Goal: Task Accomplishment & Management: Use online tool/utility

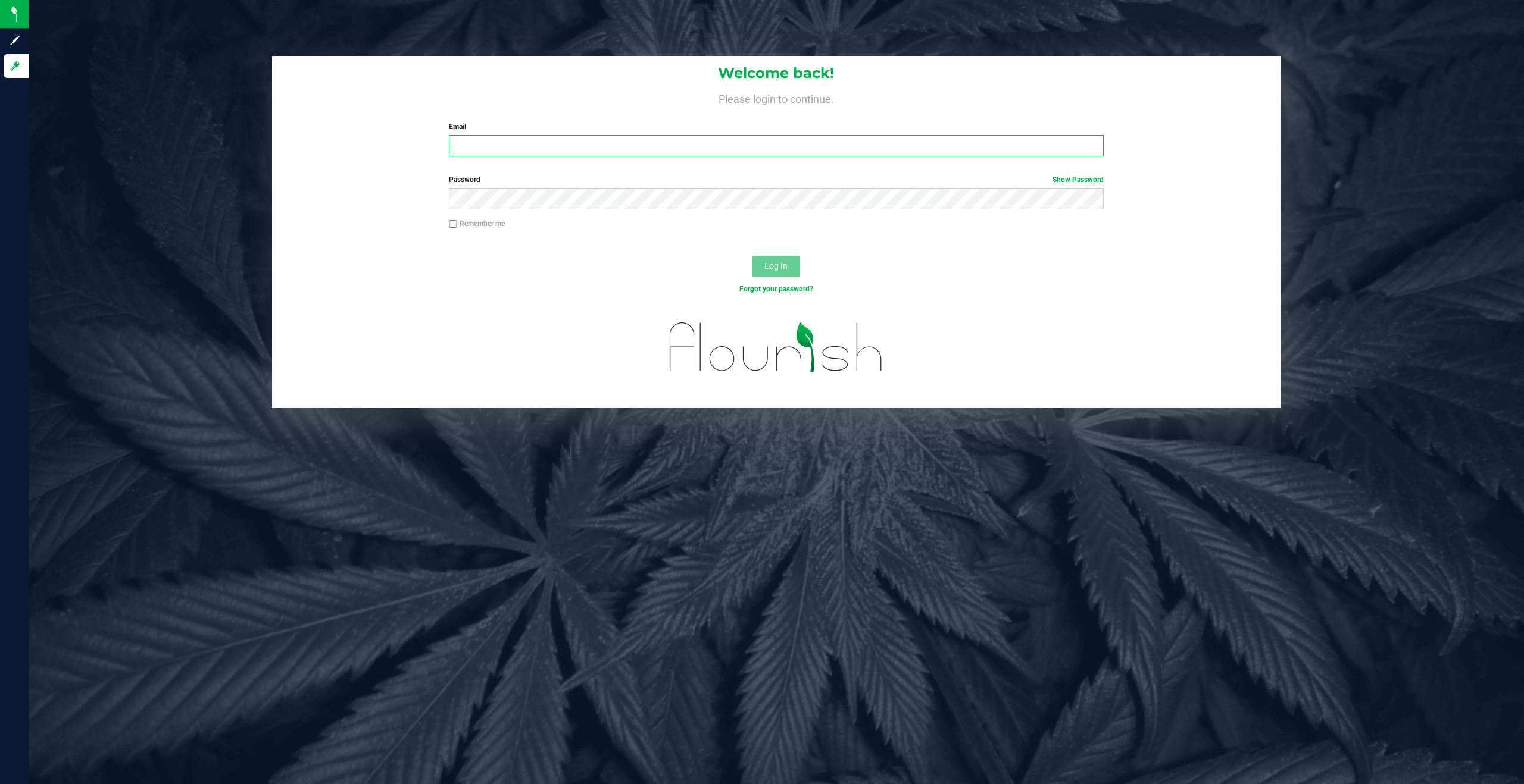
type input "[EMAIL_ADDRESS][DOMAIN_NAME]"
click at [776, 264] on span "Log In" at bounding box center [776, 266] width 23 height 9
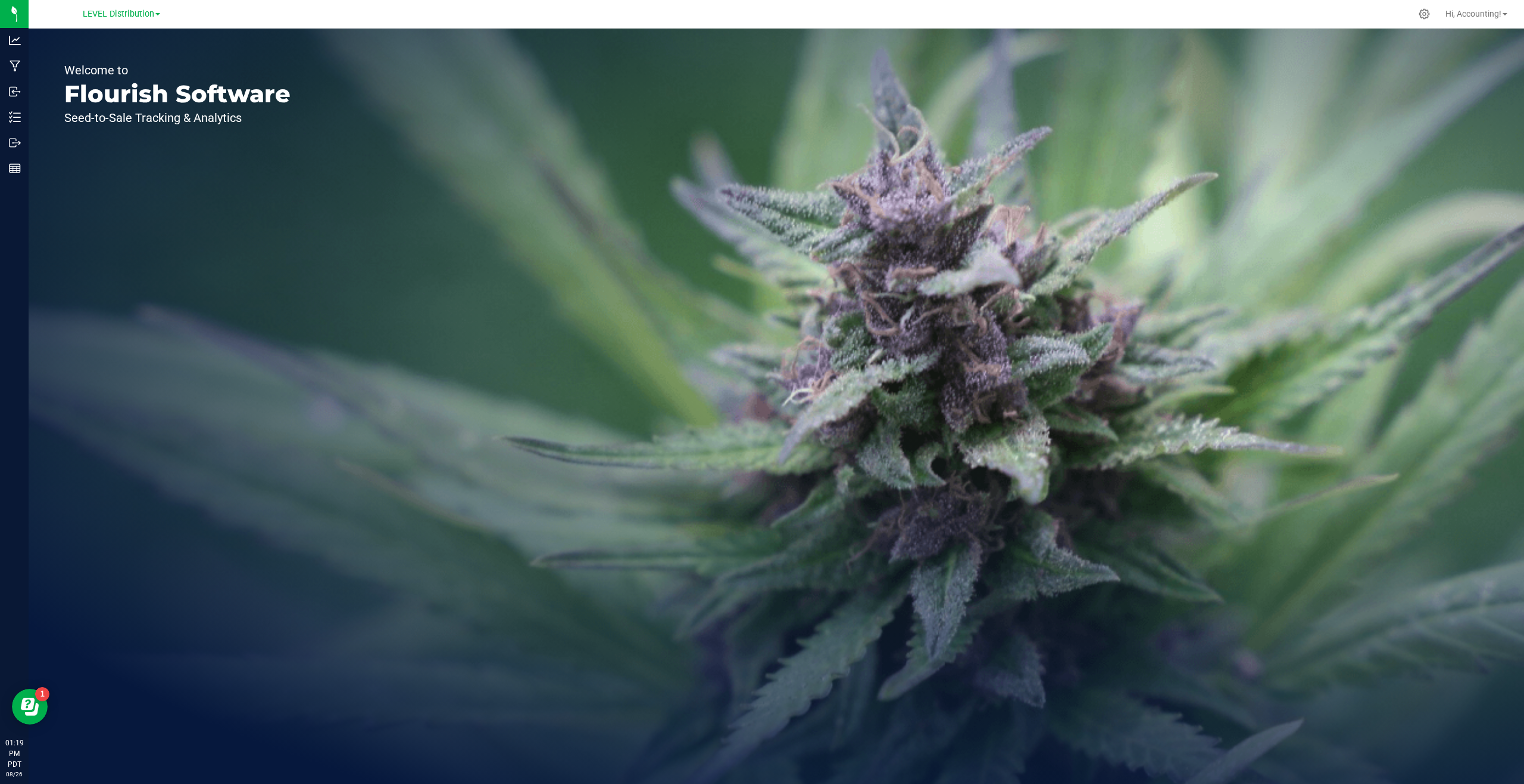
click at [115, 9] on span "LEVEL Distribution" at bounding box center [118, 14] width 72 height 10
click at [90, 46] on link "LEVEL - Extension" at bounding box center [122, 42] width 174 height 16
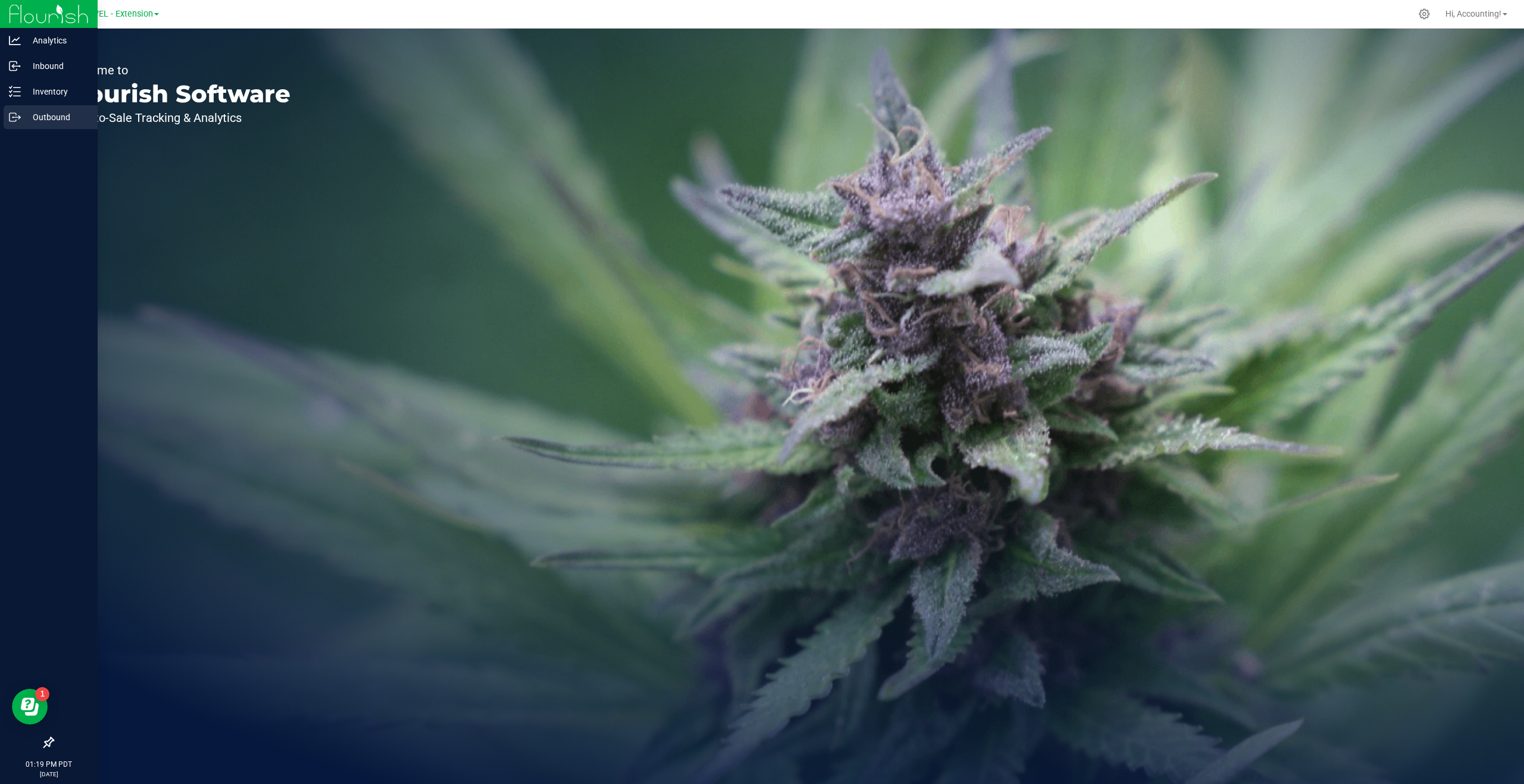
click at [53, 115] on p "Outbound" at bounding box center [56, 117] width 72 height 15
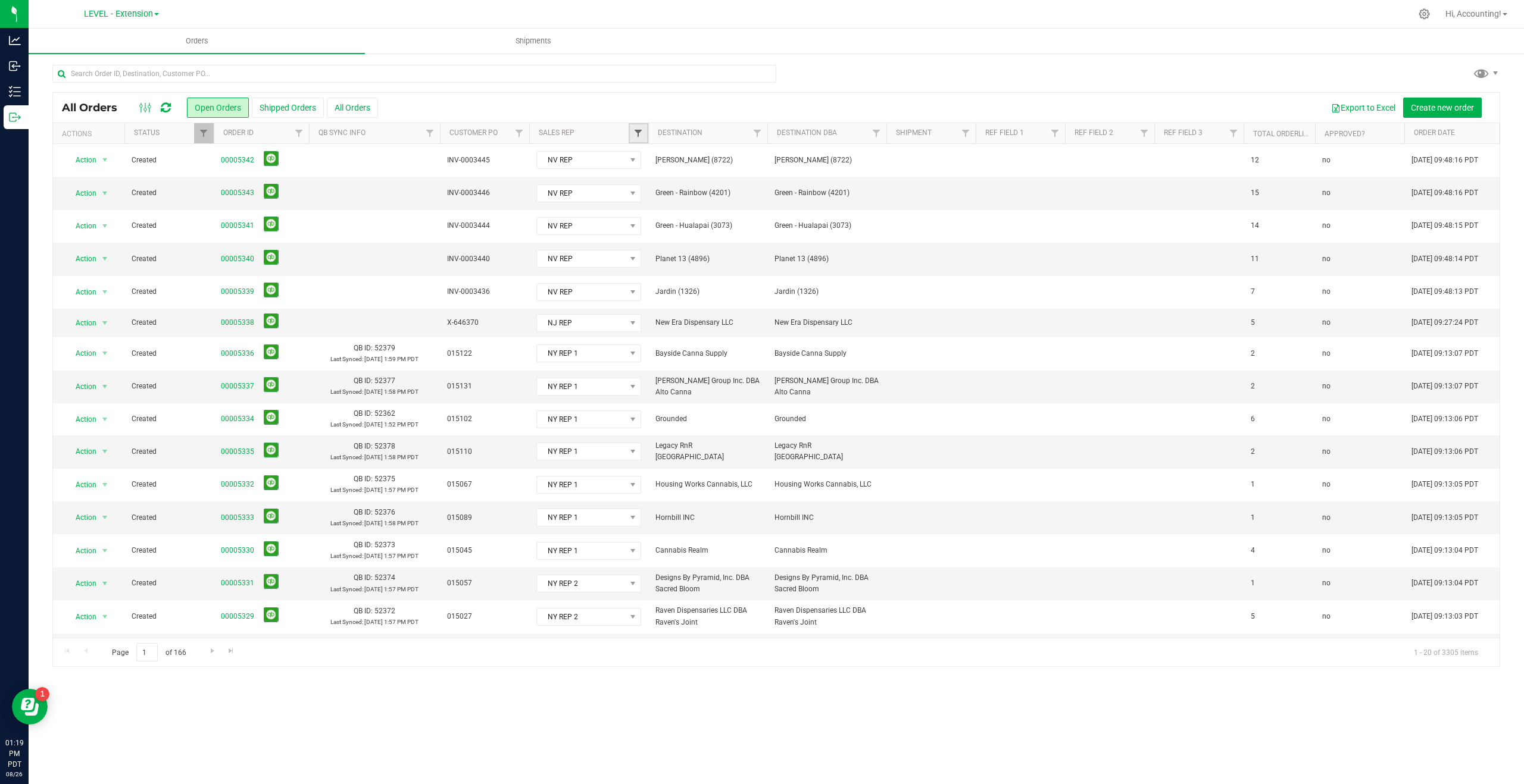
click at [638, 130] on span "Filter" at bounding box center [638, 133] width 9 height 9
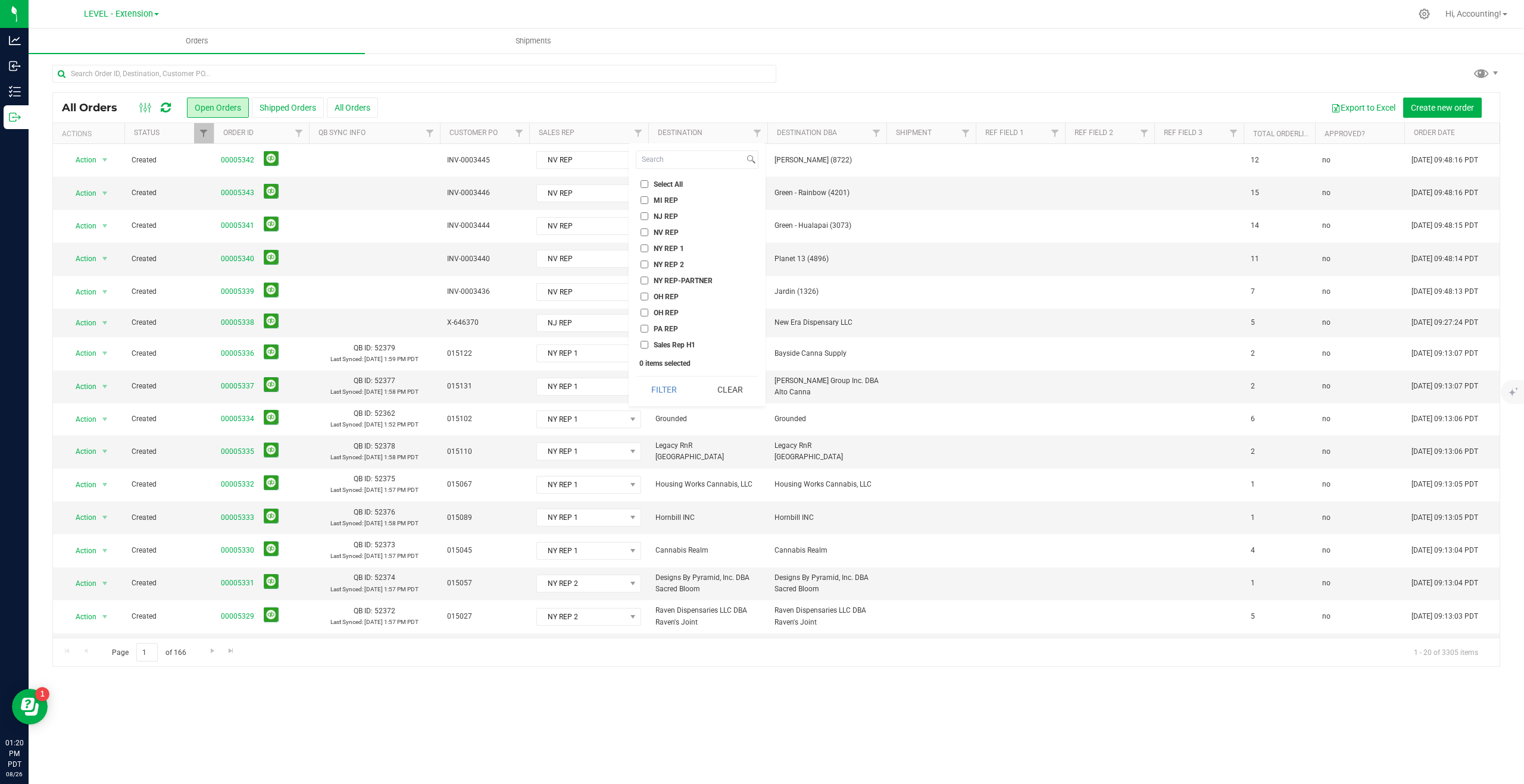
click at [646, 232] on input "NV REP" at bounding box center [645, 232] width 8 height 8
checkbox input "true"
click at [663, 387] on button "Filter" at bounding box center [664, 389] width 57 height 26
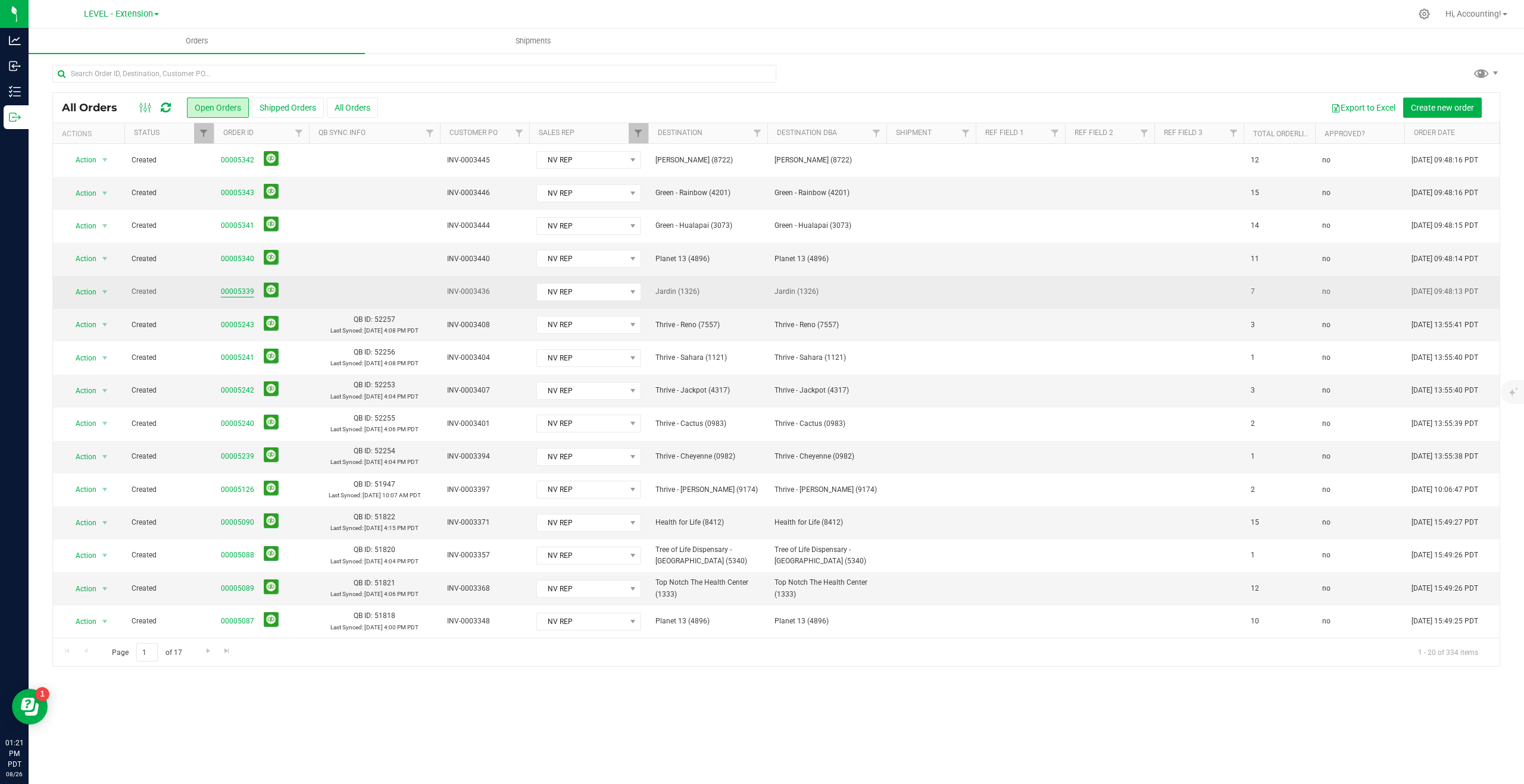
click at [237, 294] on link "00005339" at bounding box center [237, 292] width 34 height 11
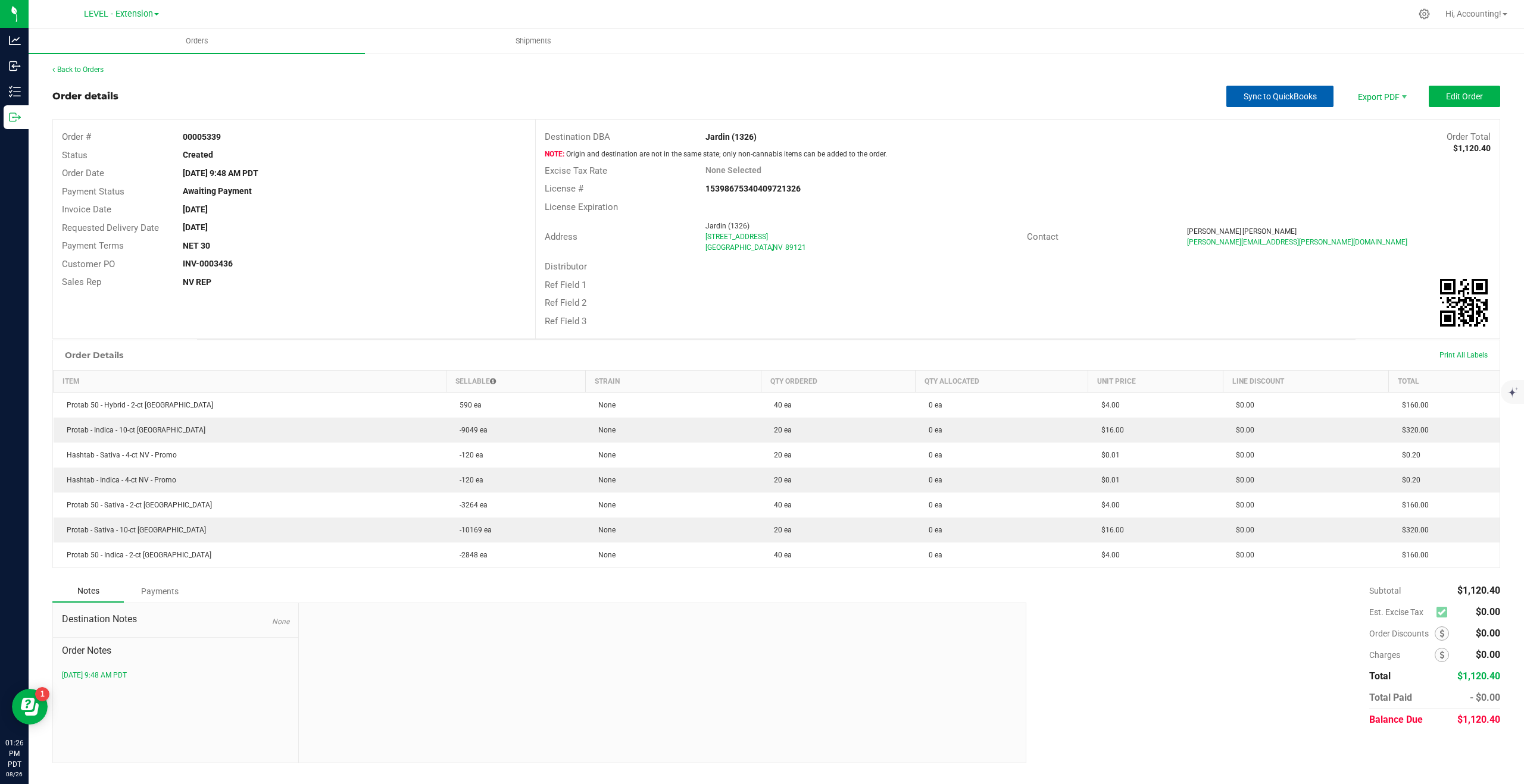
click at [1256, 92] on span "Sync to QuickBooks" at bounding box center [1280, 96] width 73 height 9
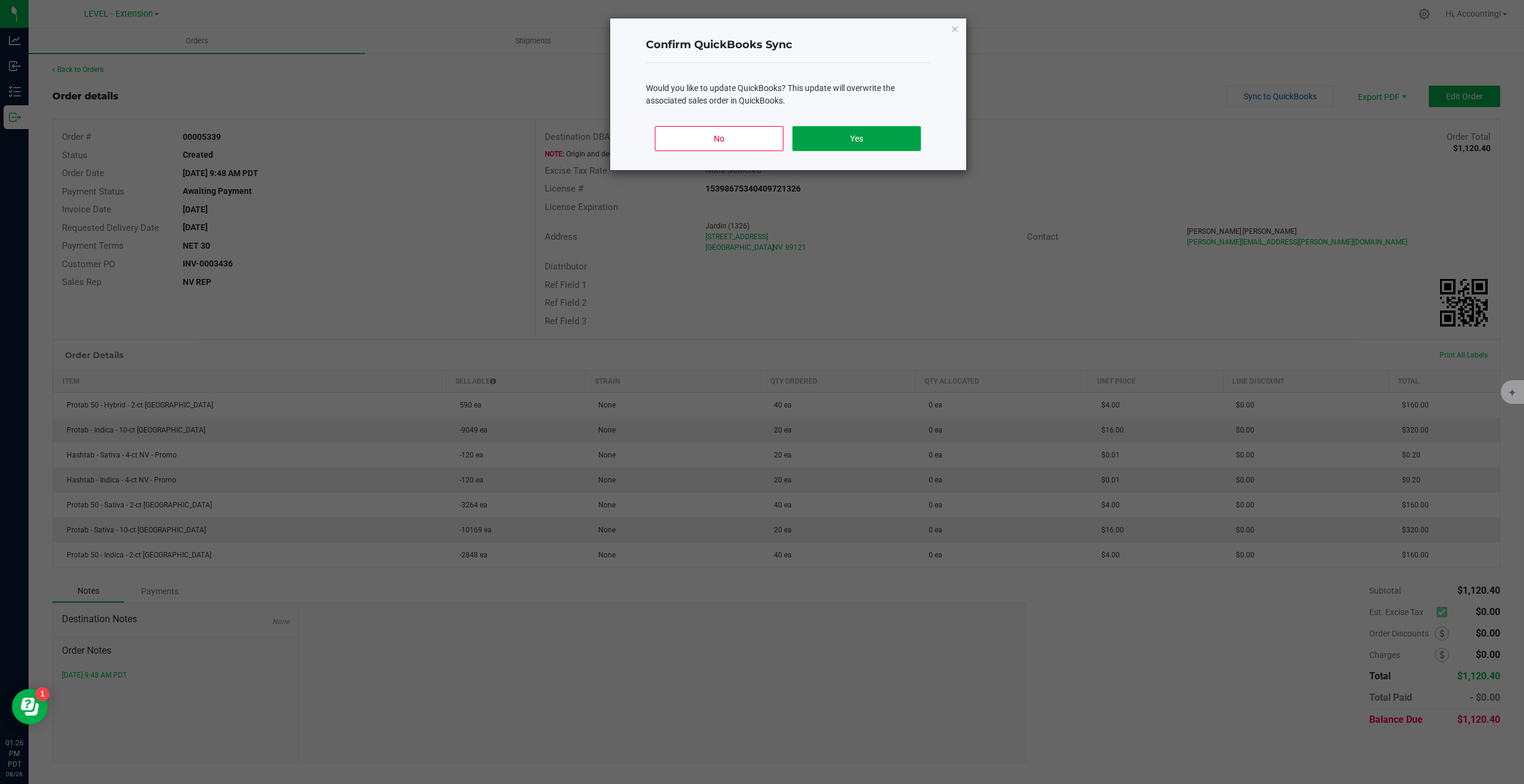
click at [876, 134] on button "Yes" at bounding box center [857, 138] width 128 height 25
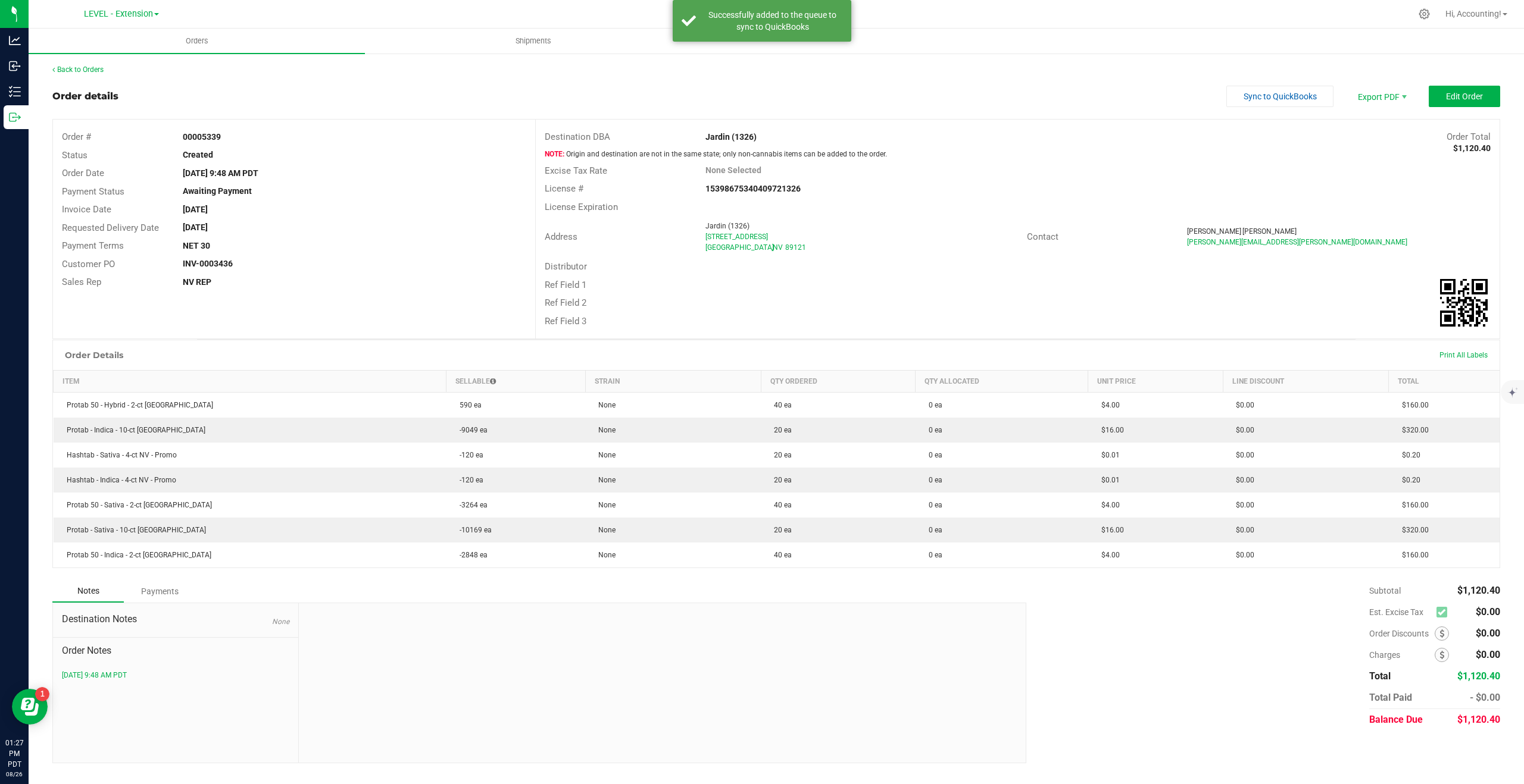
click at [101, 65] on div "Back to Orders" at bounding box center [776, 70] width 1448 height 11
click at [90, 70] on link "Back to Orders" at bounding box center [78, 69] width 51 height 8
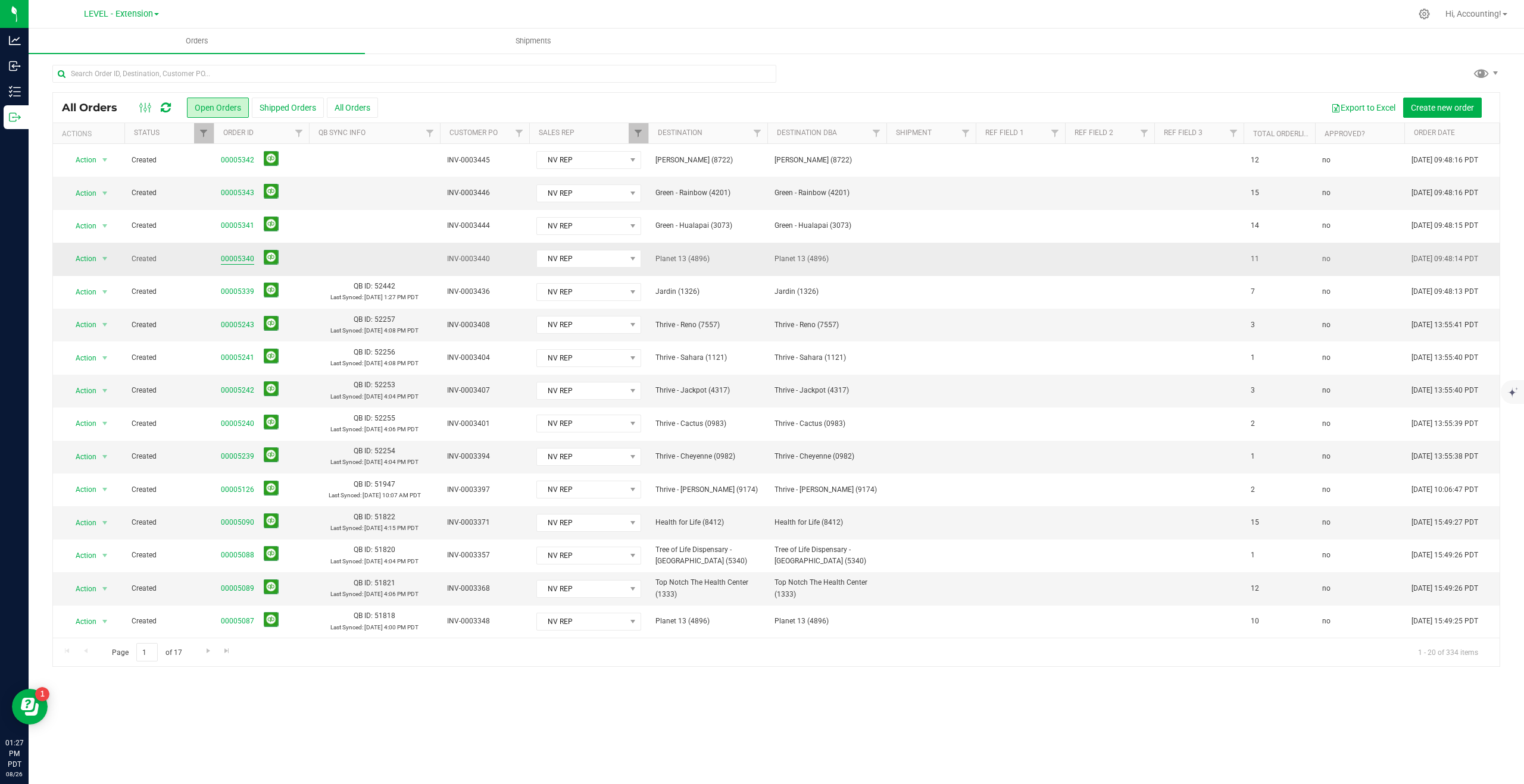
click at [236, 259] on link "00005340" at bounding box center [237, 259] width 34 height 11
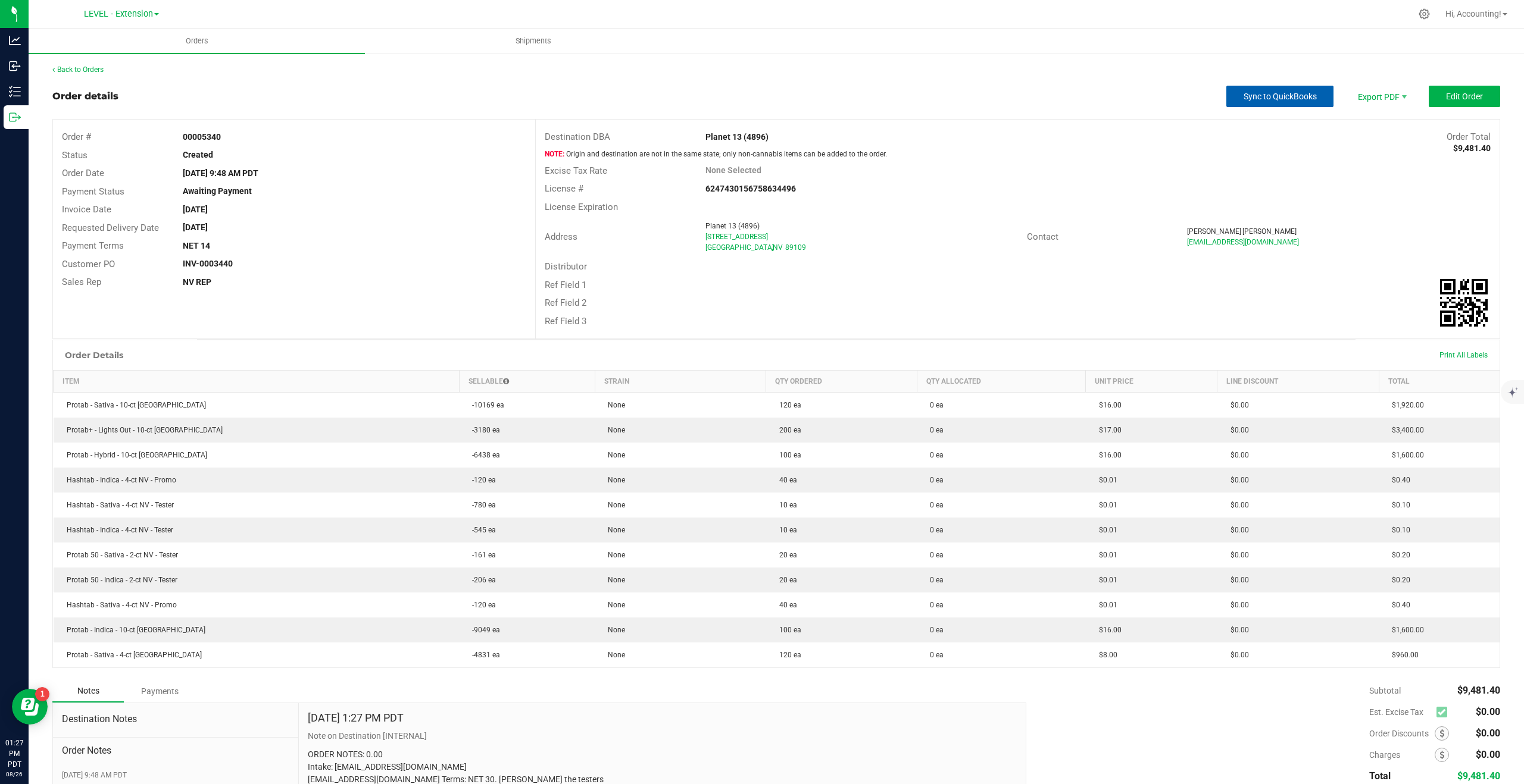
click at [1276, 87] on button "Sync to QuickBooks" at bounding box center [1280, 96] width 107 height 22
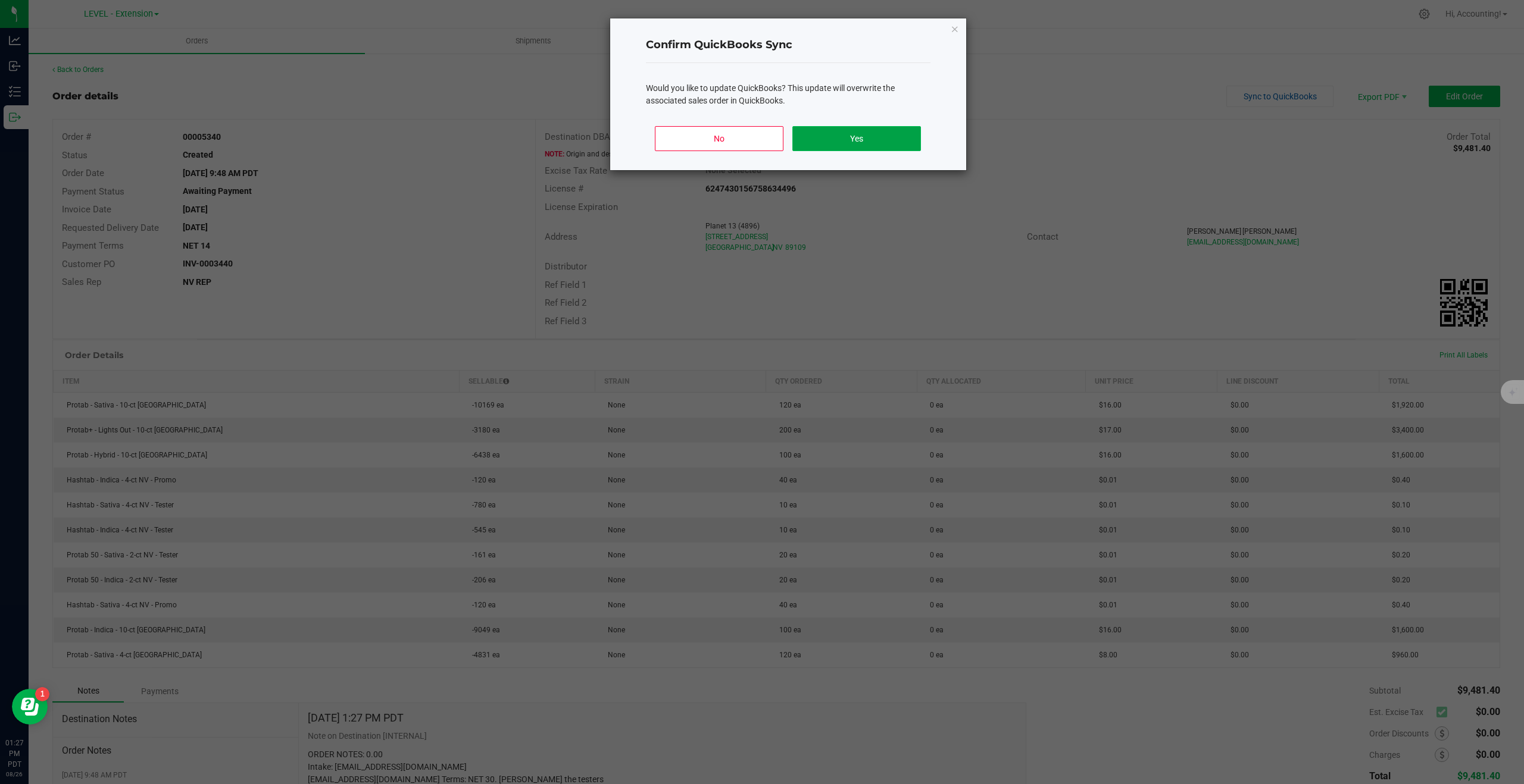
click at [883, 127] on button "Yes" at bounding box center [857, 138] width 128 height 25
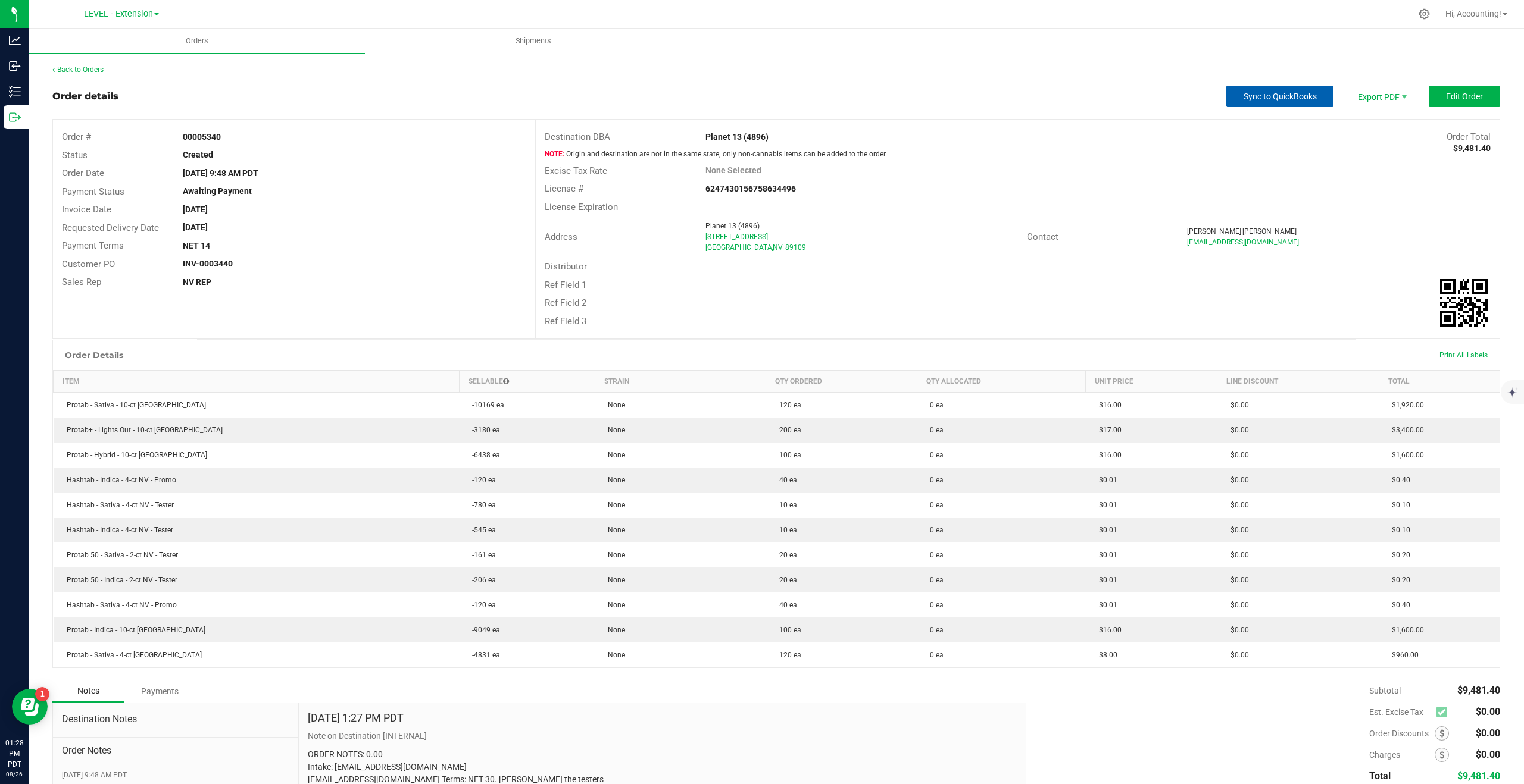
click at [1274, 95] on span "Sync to QuickBooks" at bounding box center [1280, 96] width 73 height 9
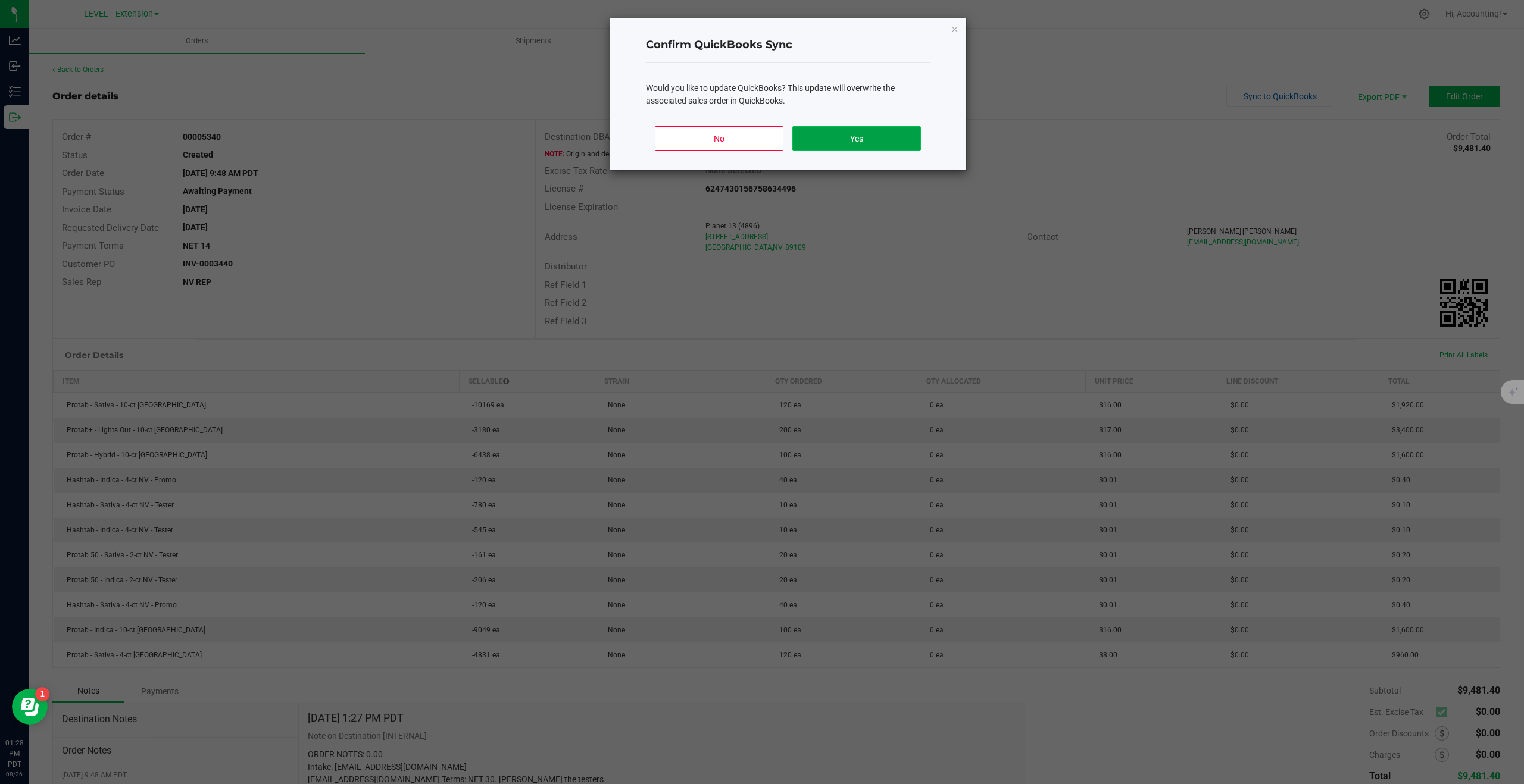
click at [904, 137] on button "Yes" at bounding box center [857, 138] width 128 height 25
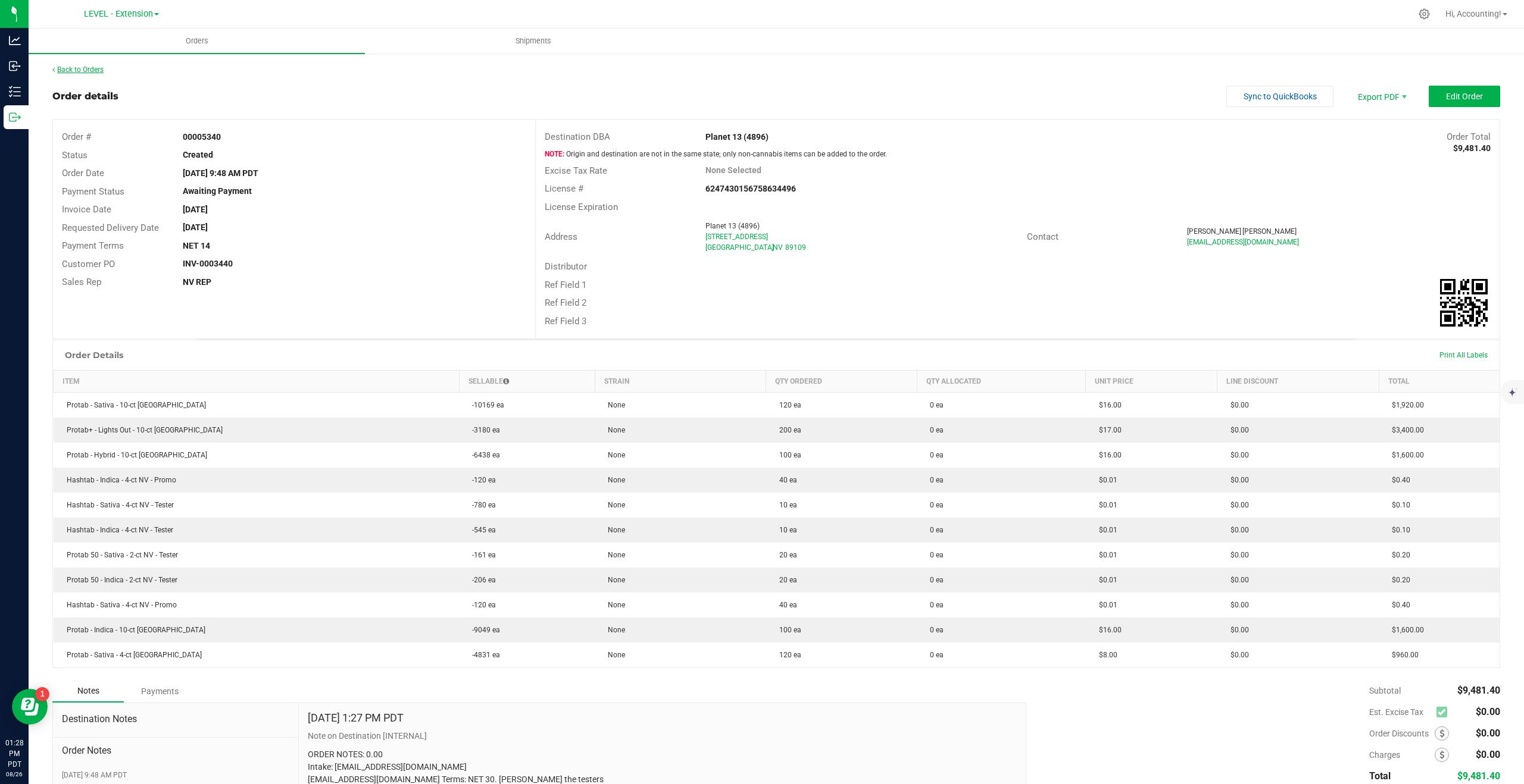
click at [82, 66] on link "Back to Orders" at bounding box center [78, 69] width 51 height 8
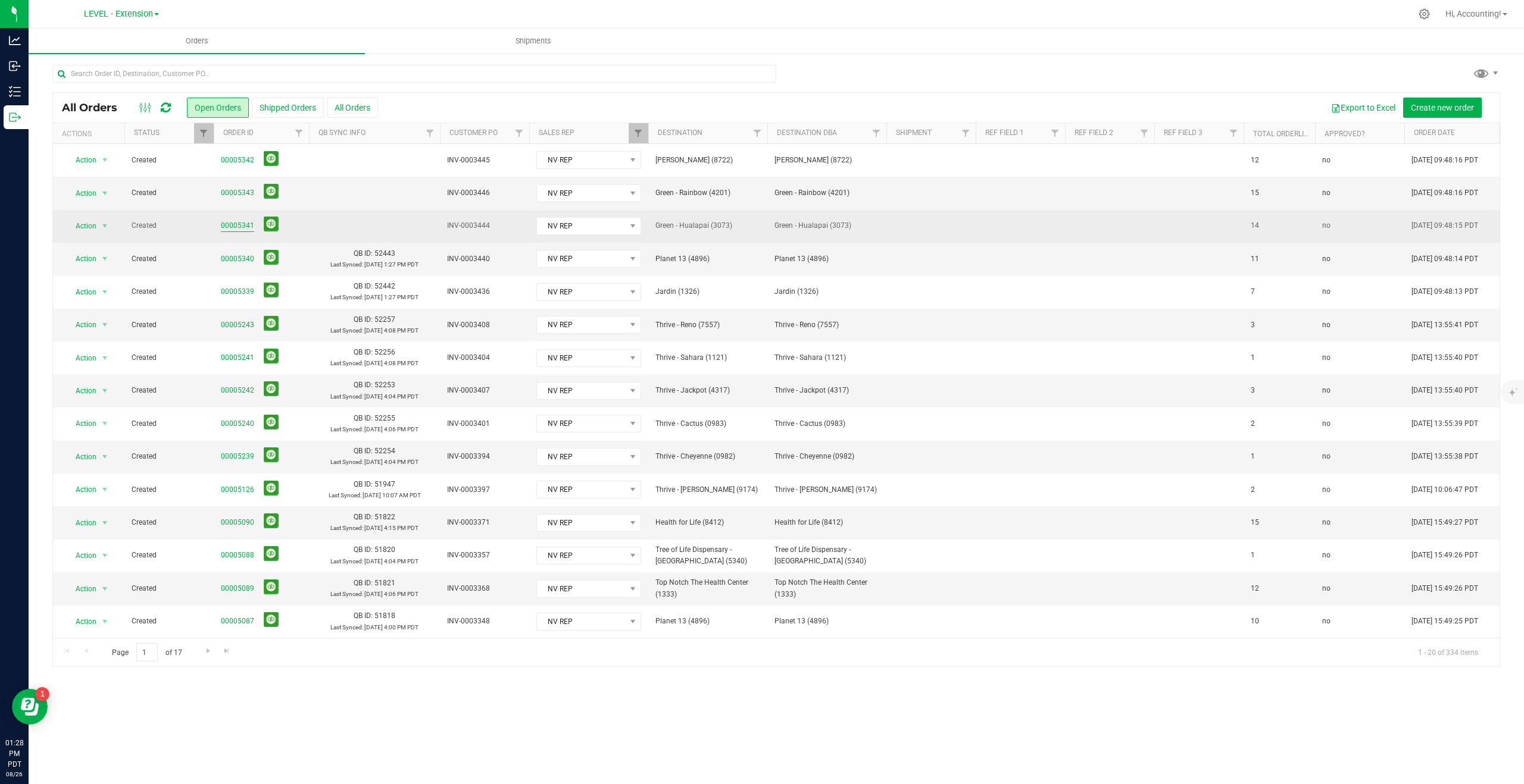
click at [234, 227] on link "00005341" at bounding box center [237, 226] width 34 height 11
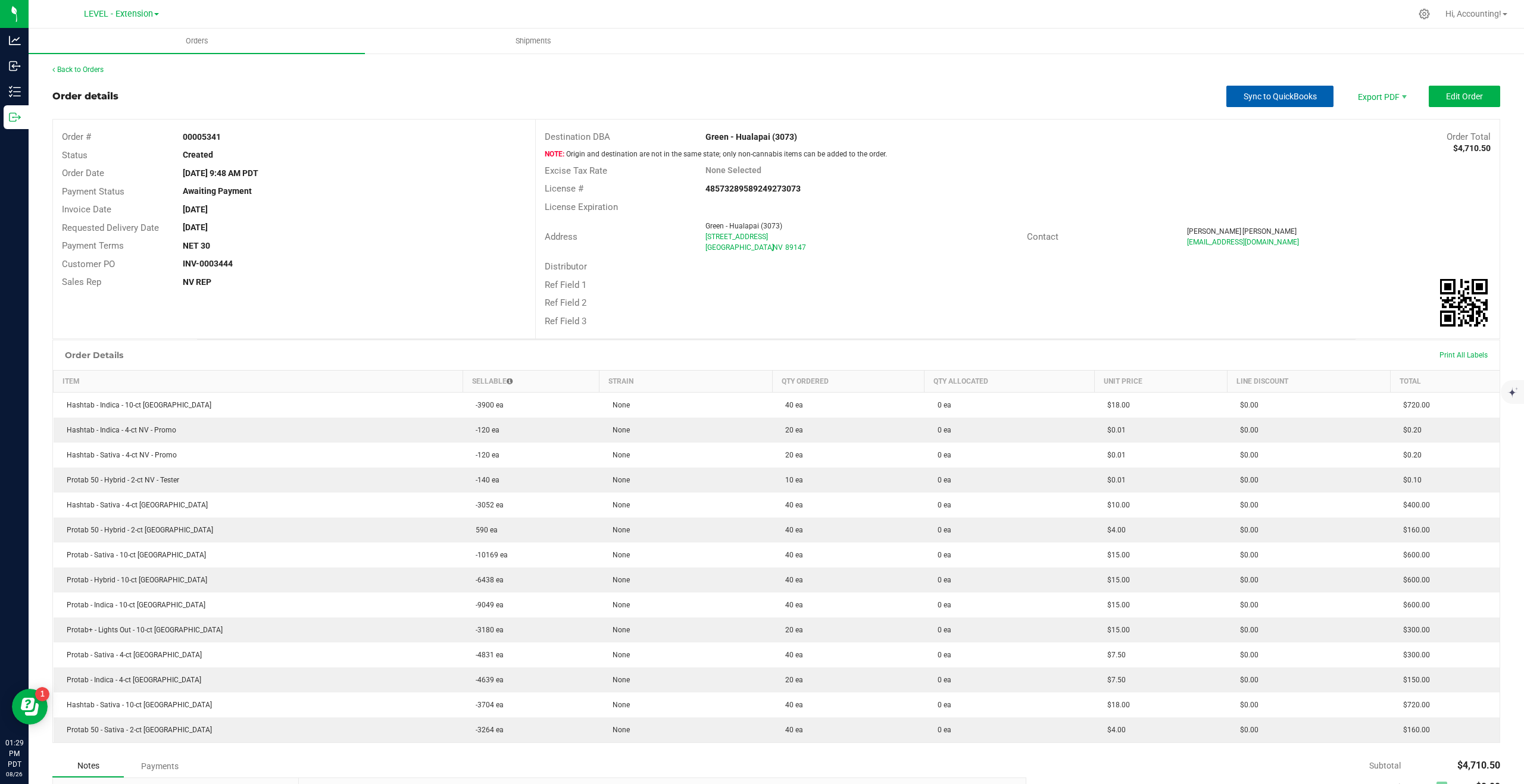
click at [1275, 94] on span "Sync to QuickBooks" at bounding box center [1280, 96] width 73 height 9
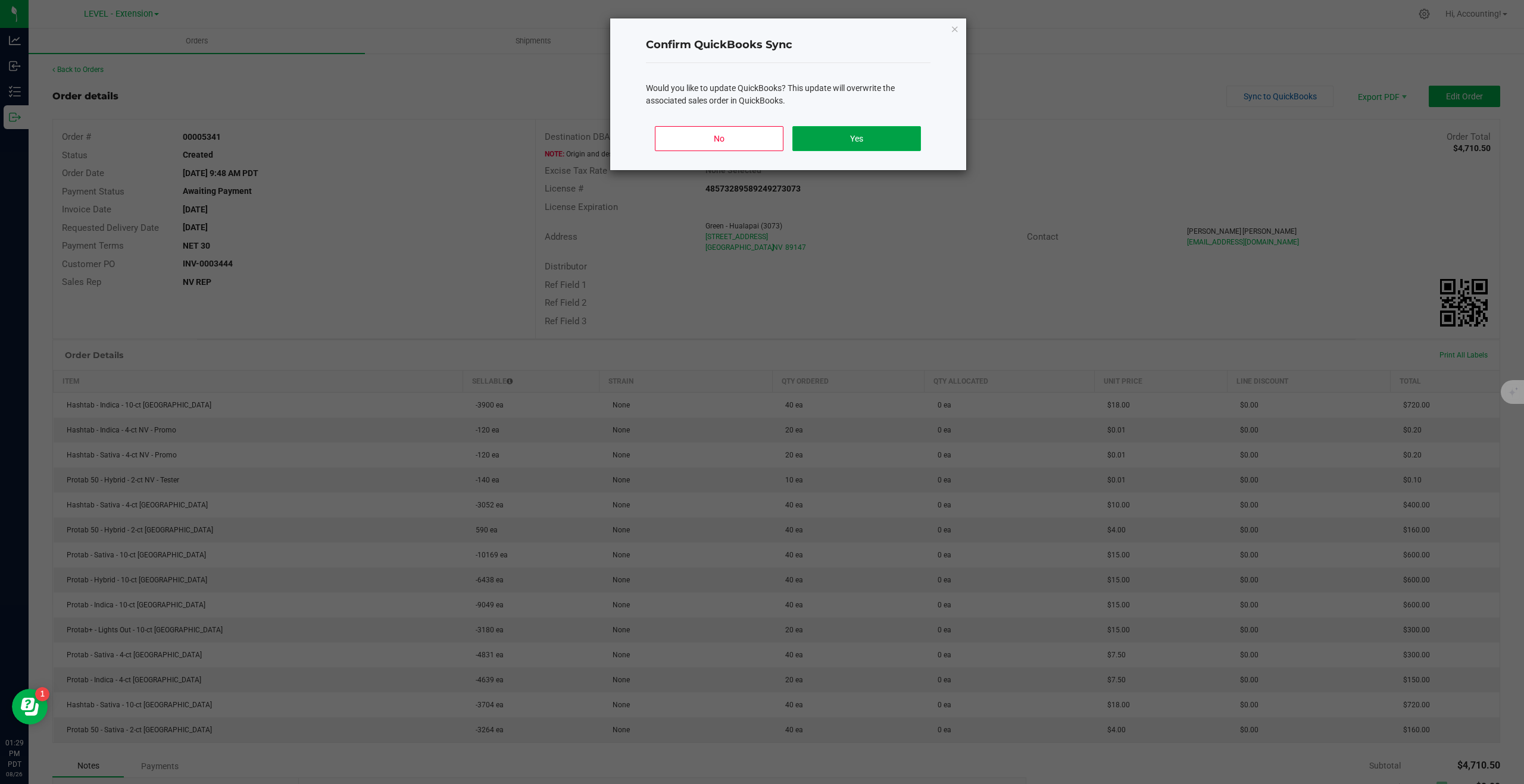
click at [819, 135] on button "Yes" at bounding box center [857, 138] width 128 height 25
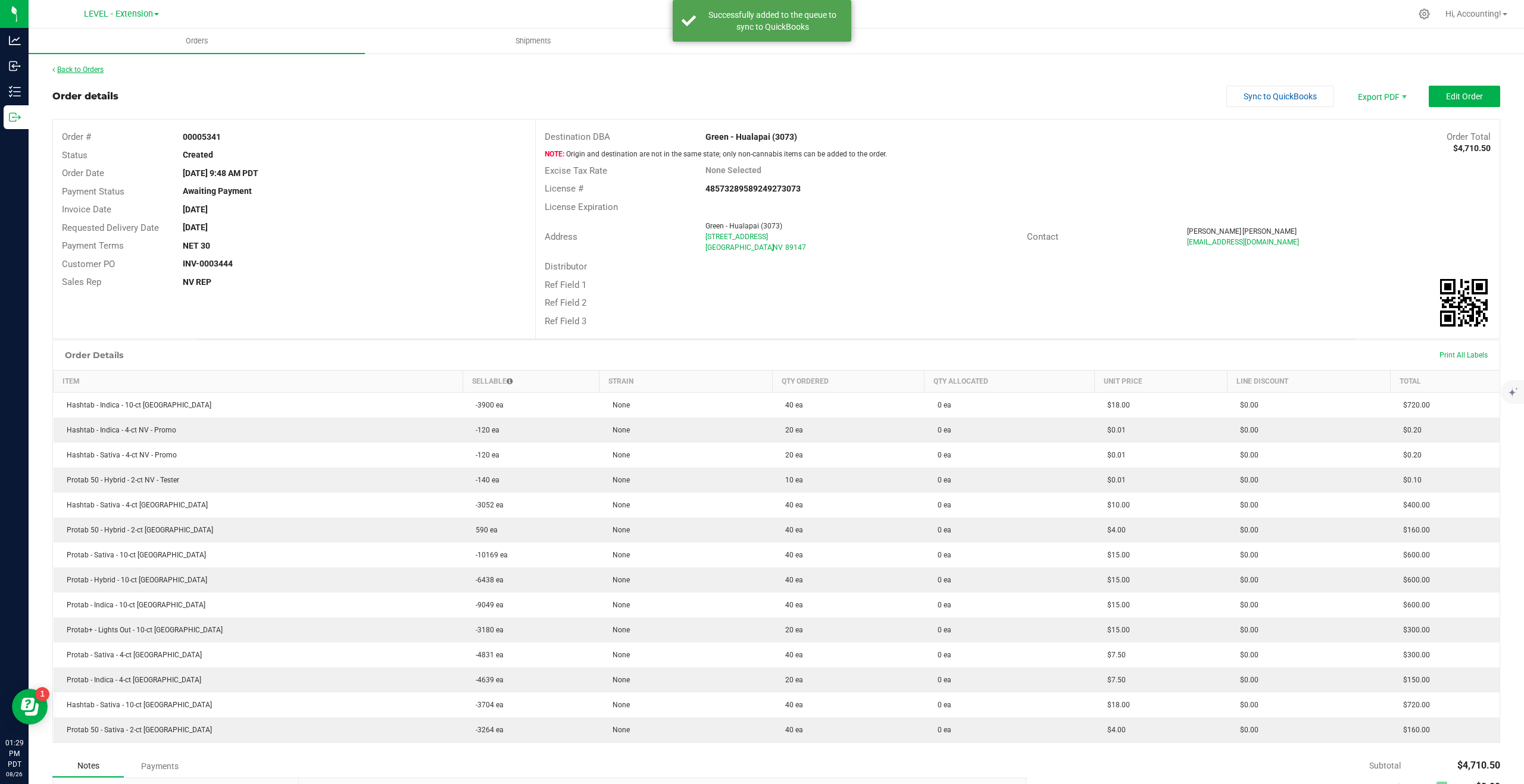
click at [78, 72] on link "Back to Orders" at bounding box center [78, 69] width 51 height 8
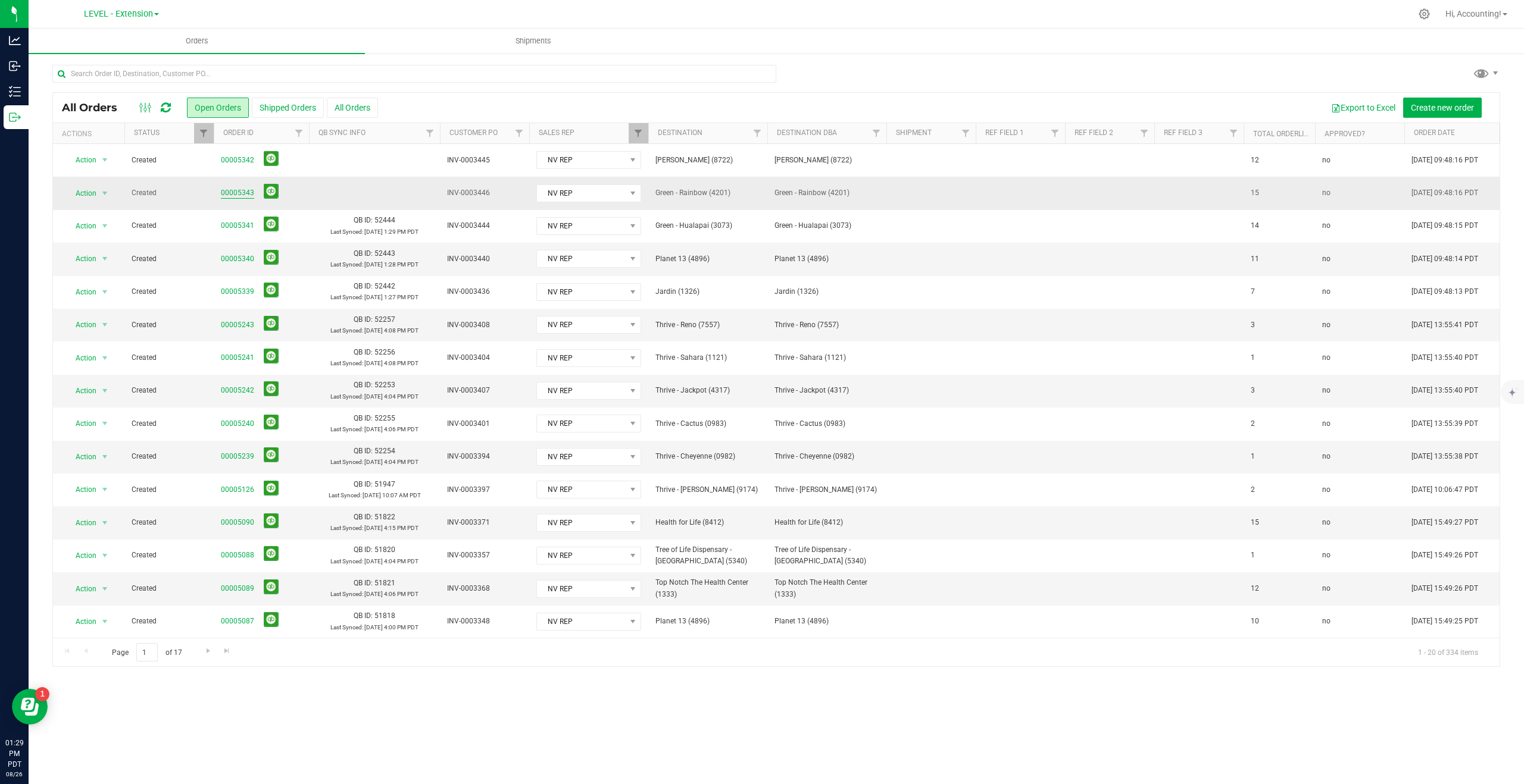
click at [248, 193] on link "00005343" at bounding box center [237, 193] width 34 height 11
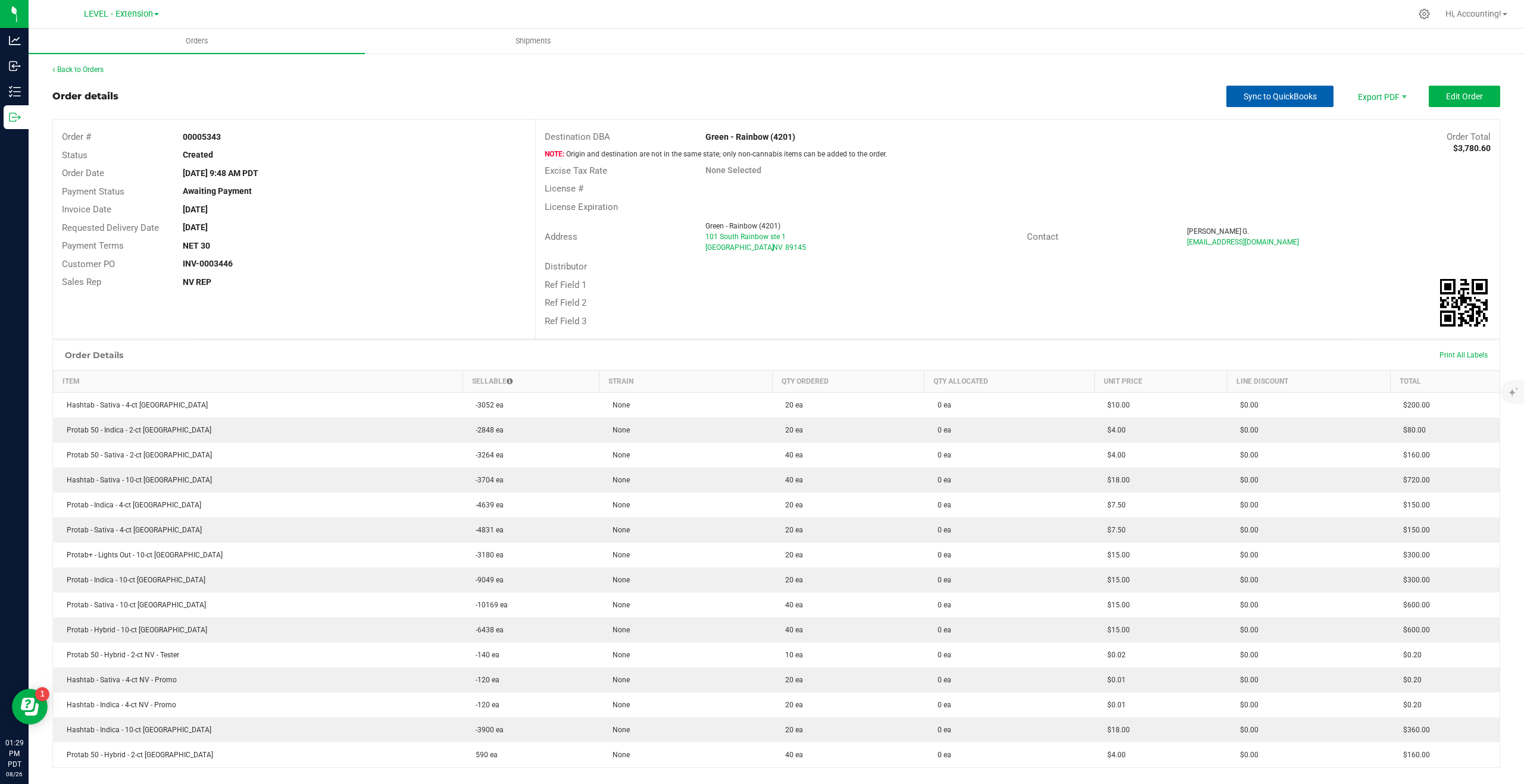
click at [1287, 103] on button "Sync to QuickBooks" at bounding box center [1280, 96] width 107 height 22
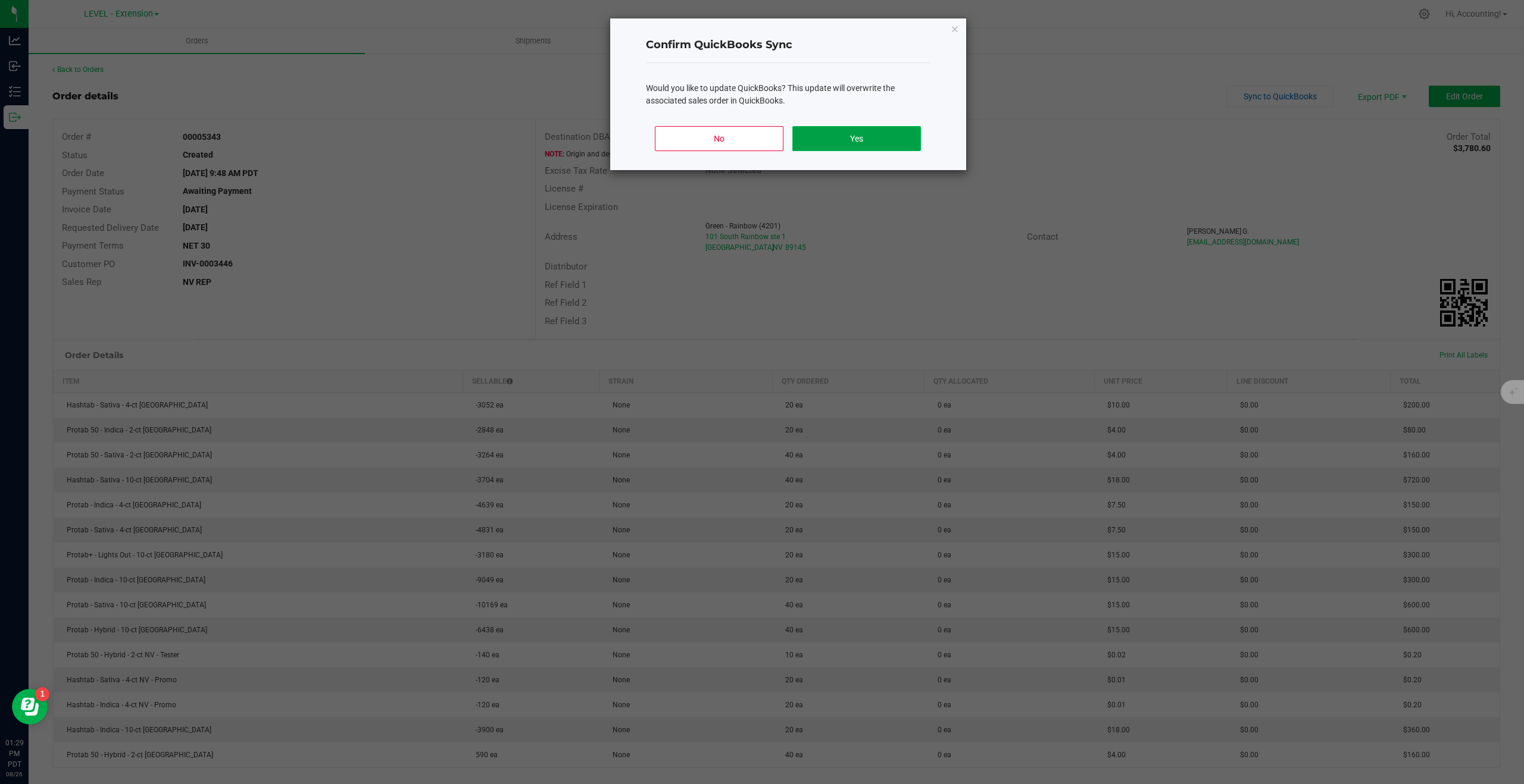
click at [867, 138] on button "Yes" at bounding box center [857, 138] width 128 height 25
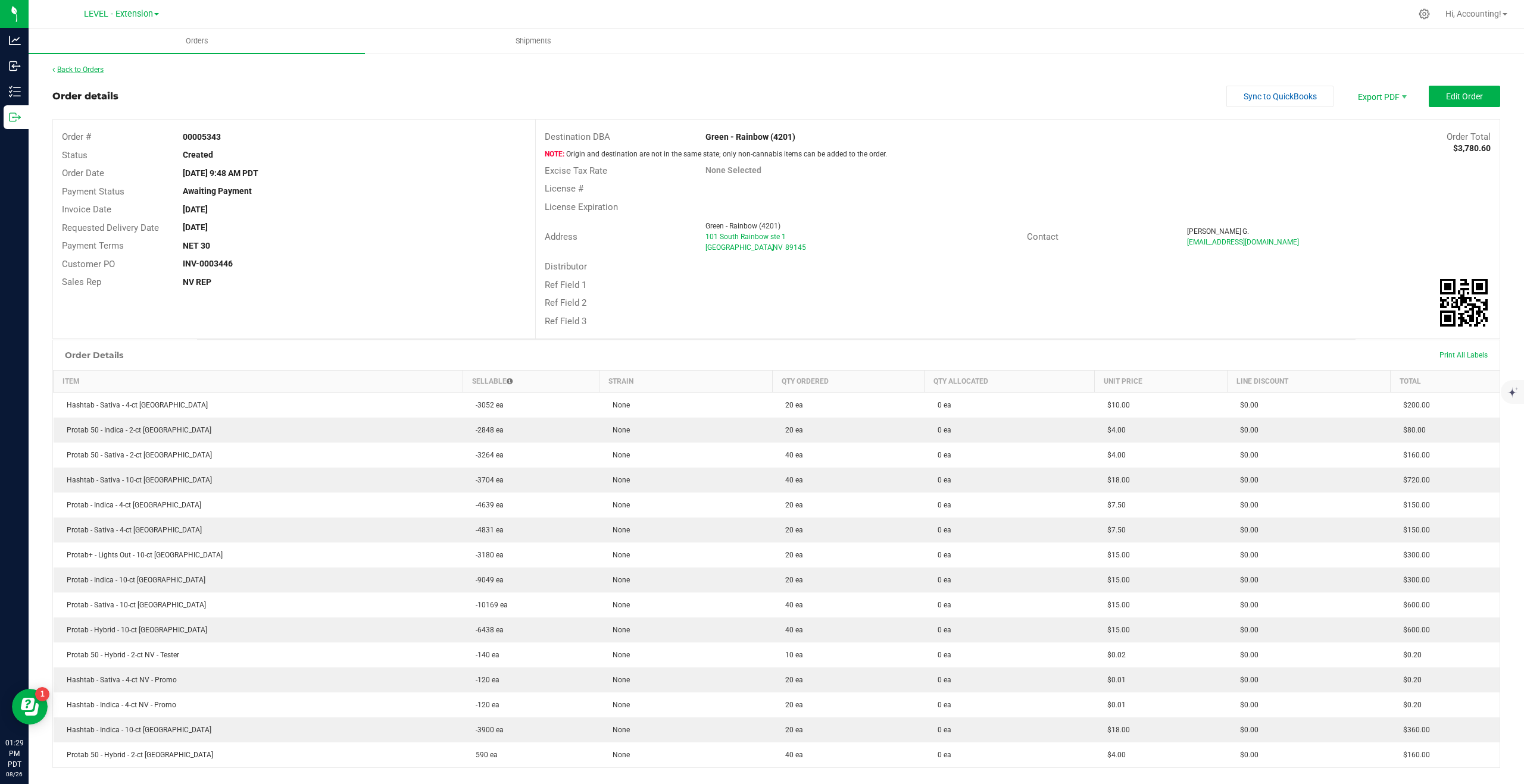
click at [85, 66] on link "Back to Orders" at bounding box center [78, 69] width 51 height 8
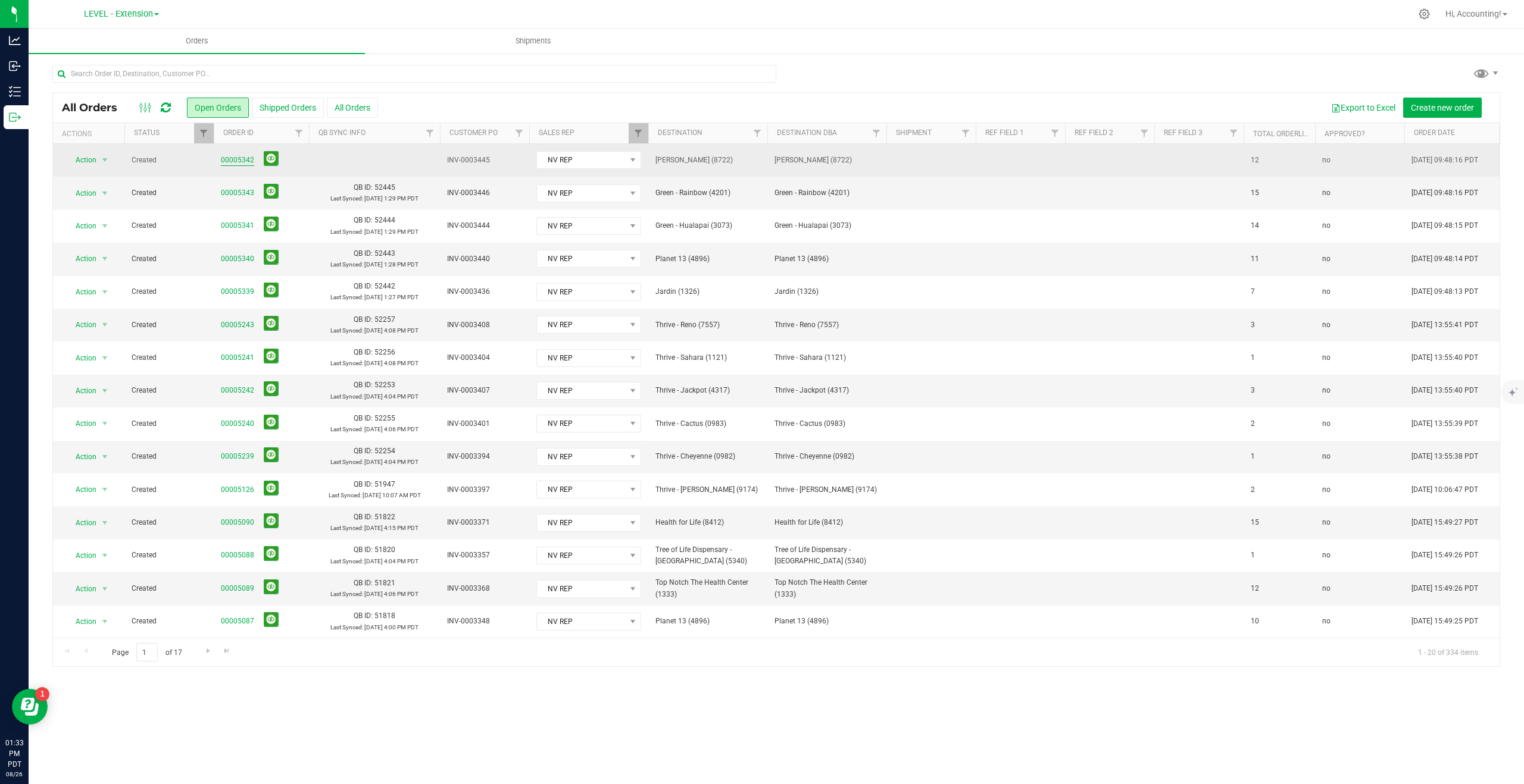
click at [236, 163] on link "00005342" at bounding box center [237, 160] width 34 height 11
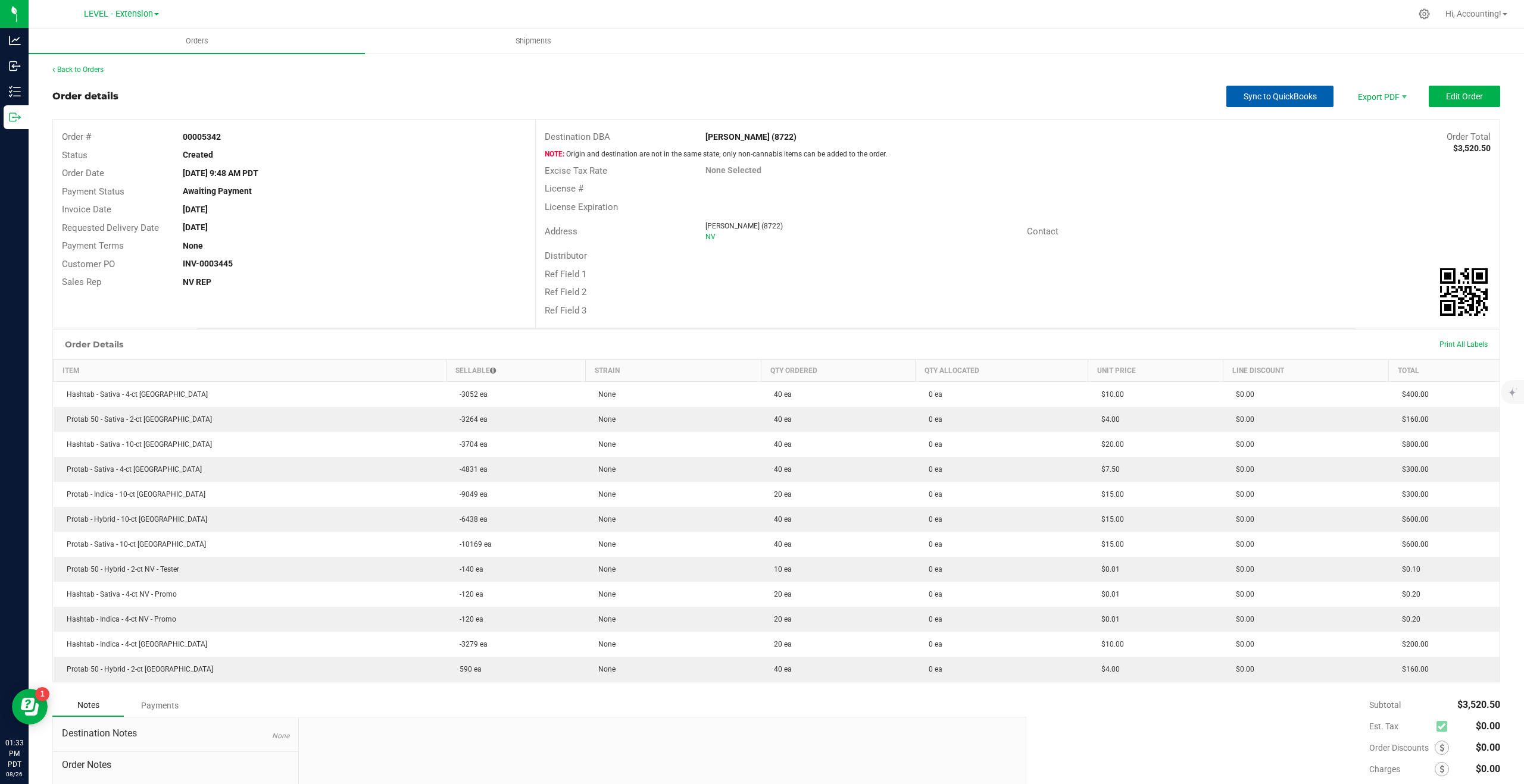
click at [1288, 90] on button "Sync to QuickBooks" at bounding box center [1280, 96] width 107 height 22
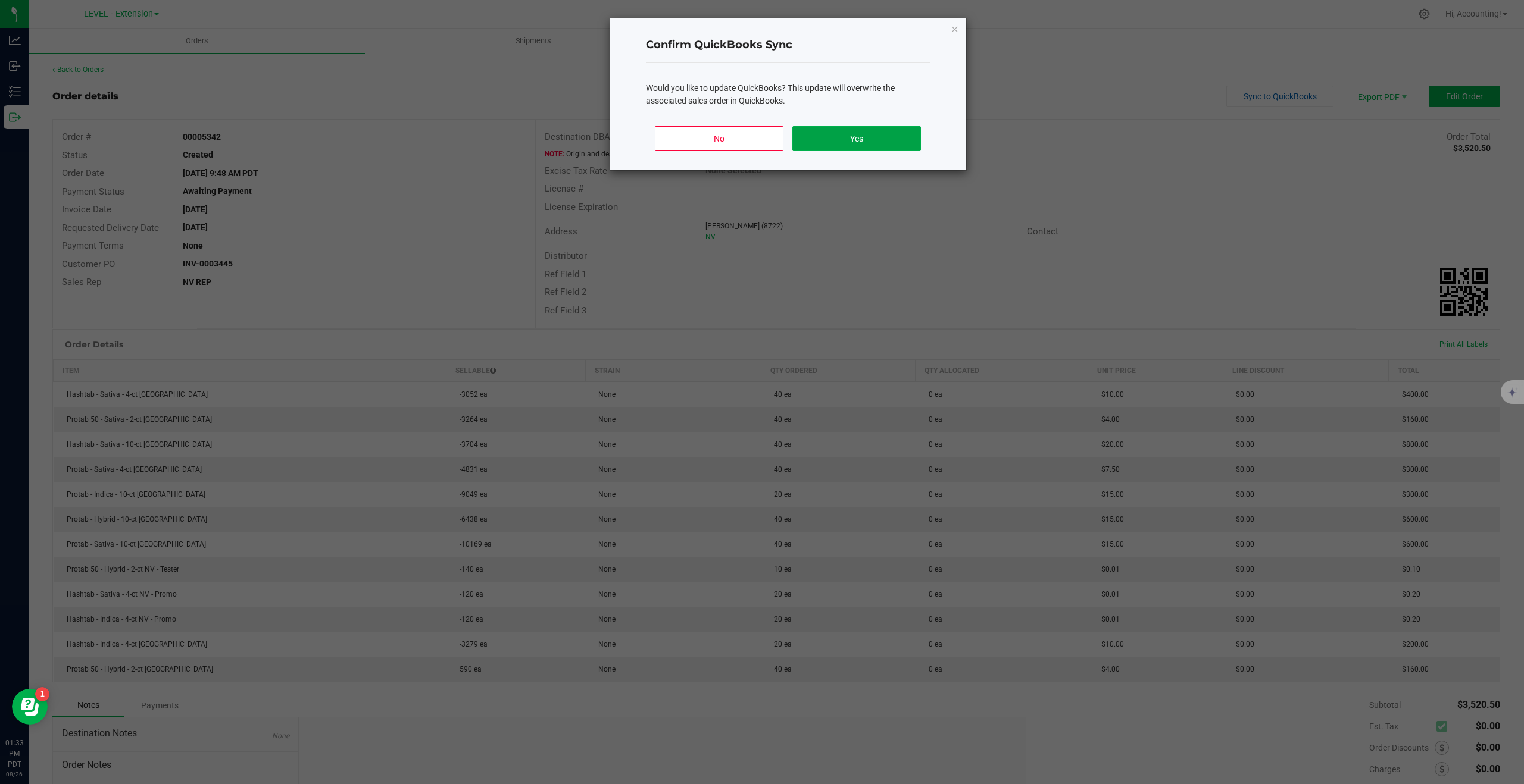
click at [807, 139] on button "Yes" at bounding box center [857, 138] width 128 height 25
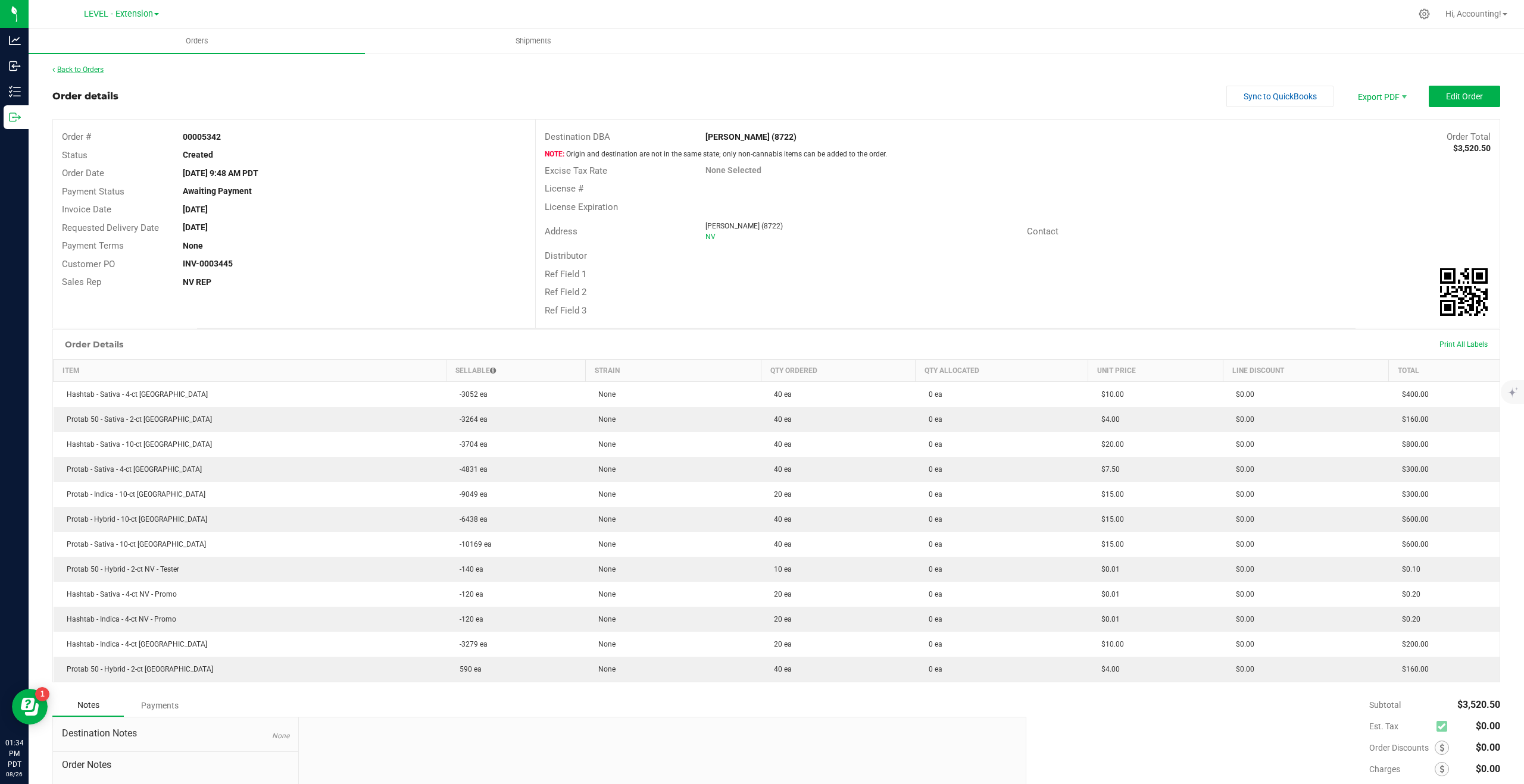
click at [85, 66] on link "Back to Orders" at bounding box center [78, 69] width 51 height 8
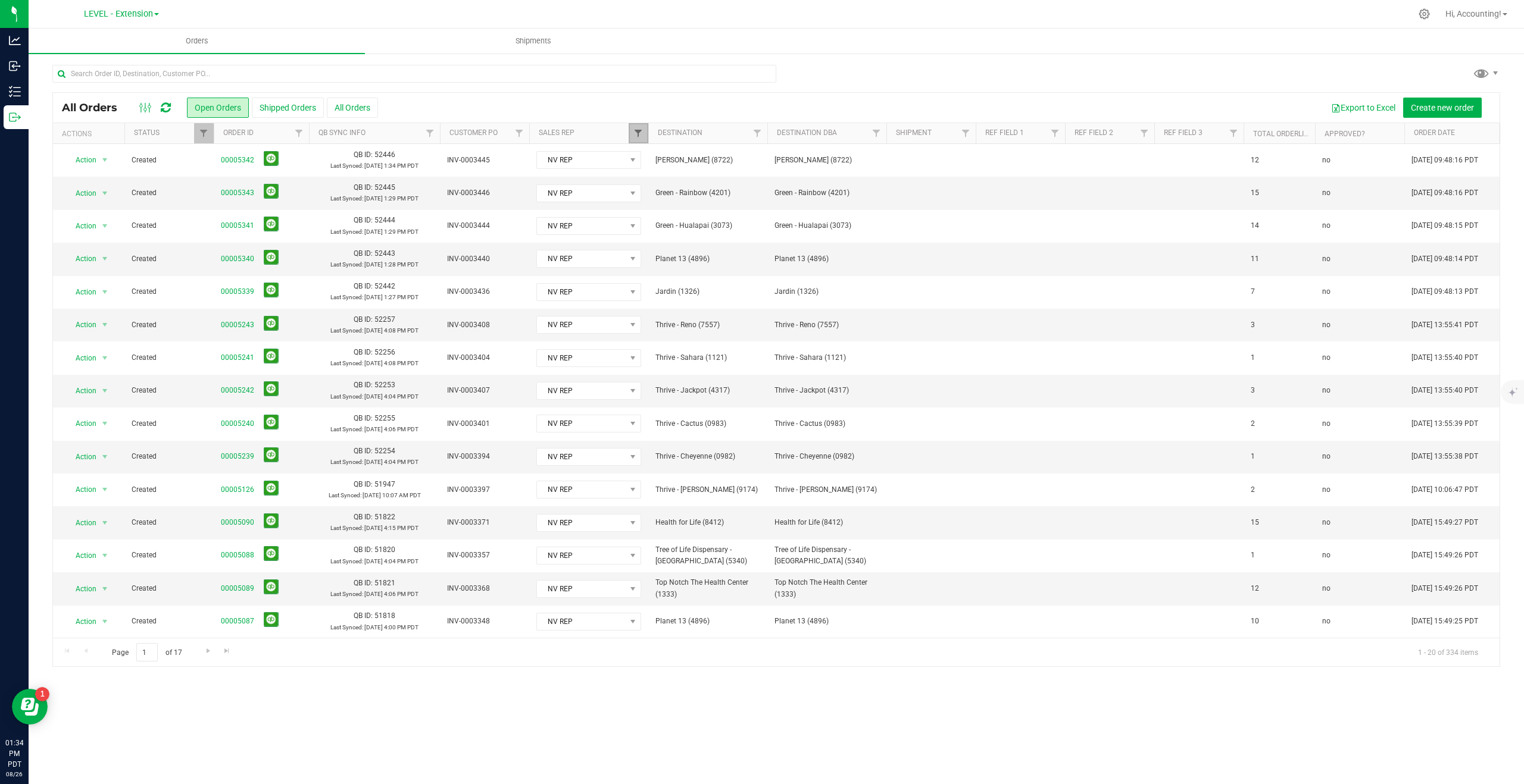
click at [642, 134] on span "Filter" at bounding box center [638, 133] width 9 height 9
click at [731, 399] on button "Clear" at bounding box center [730, 389] width 57 height 26
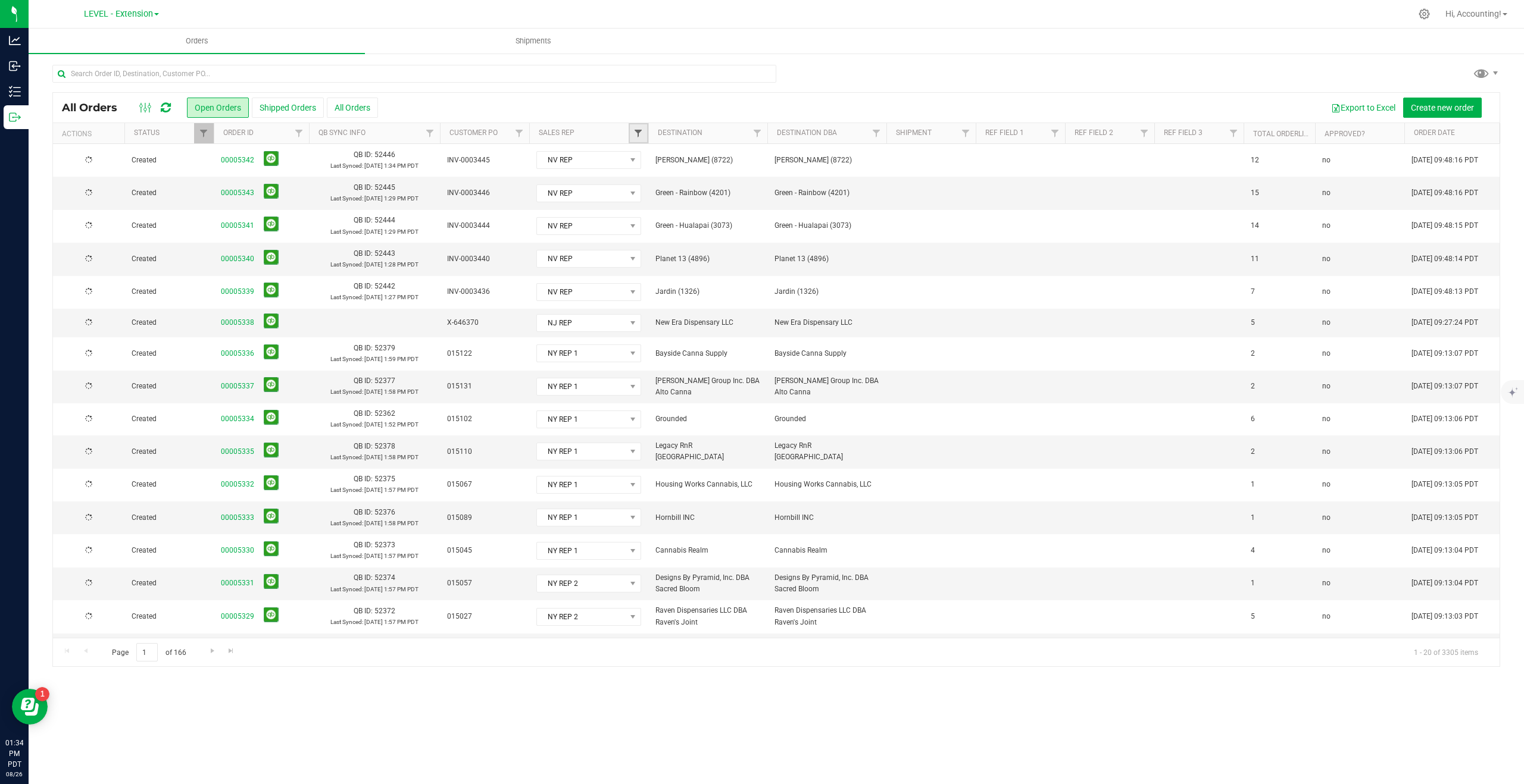
click at [636, 130] on span "Filter" at bounding box center [638, 133] width 9 height 9
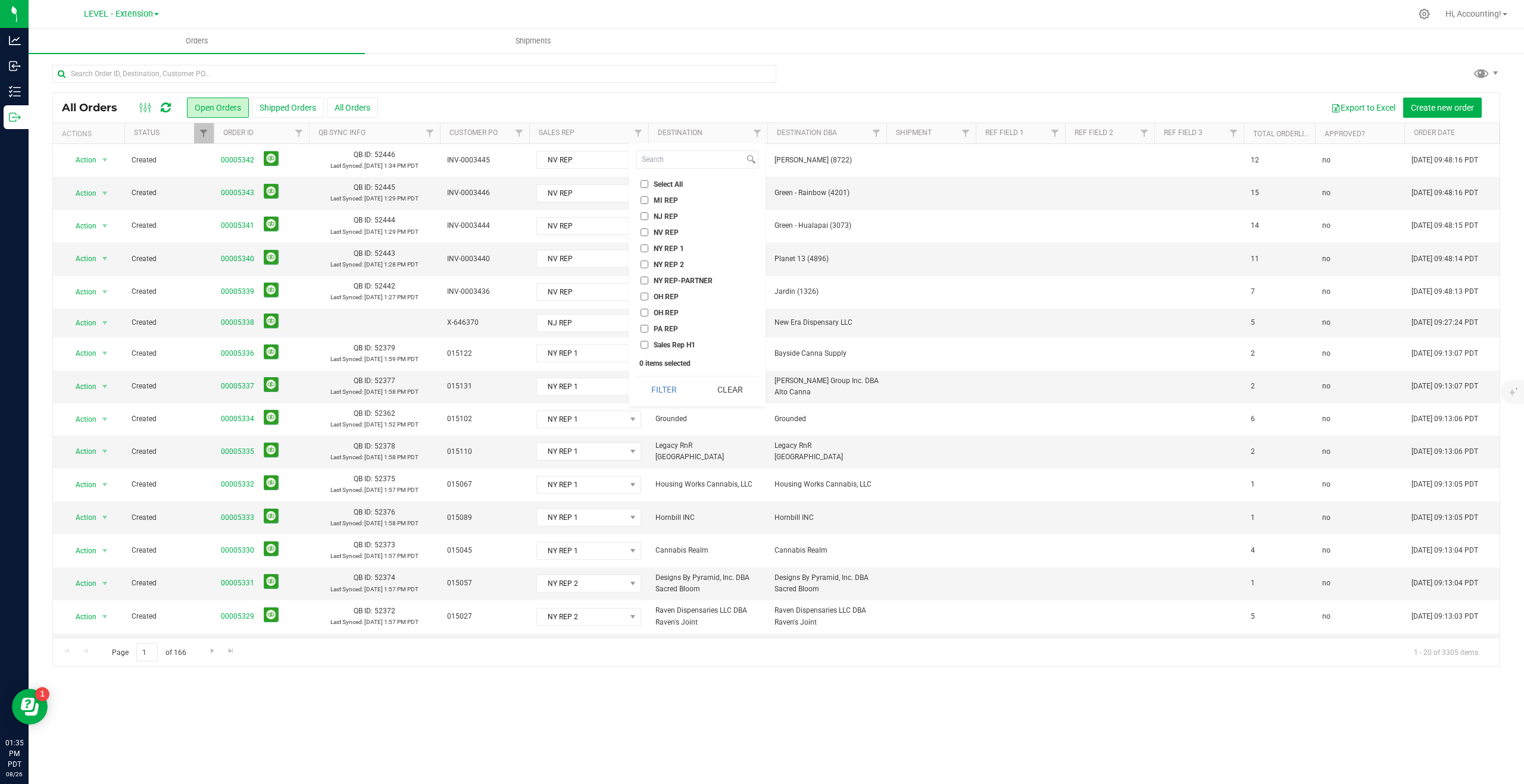
click at [642, 247] on input "NY REP 1" at bounding box center [645, 248] width 8 height 8
checkbox input "true"
click at [641, 264] on input "NY REP 2" at bounding box center [645, 264] width 8 height 8
checkbox input "true"
click at [643, 279] on input "NY REP-PARTNER" at bounding box center [645, 280] width 8 height 8
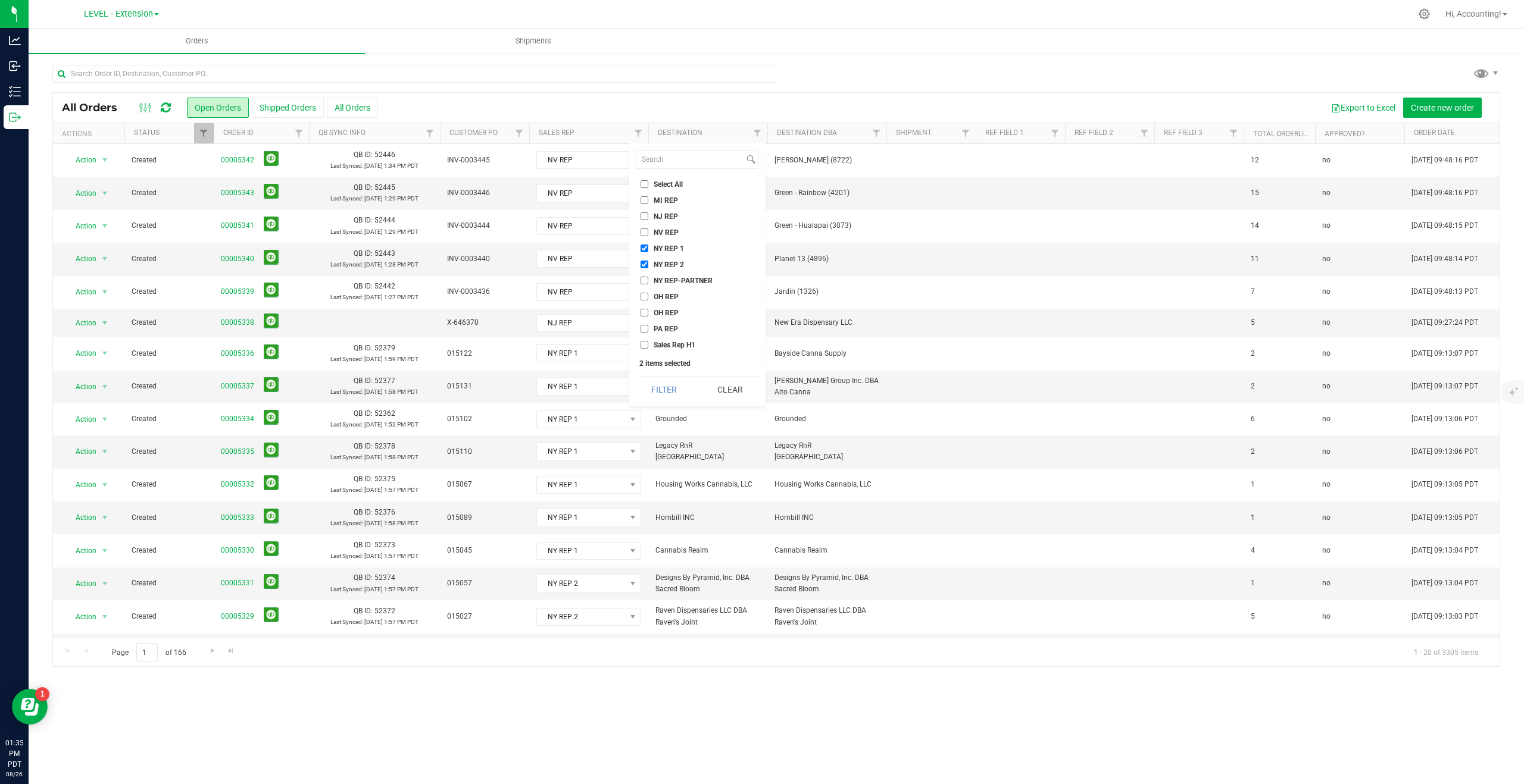
checkbox input "true"
click at [664, 384] on button "Filter" at bounding box center [664, 389] width 57 height 26
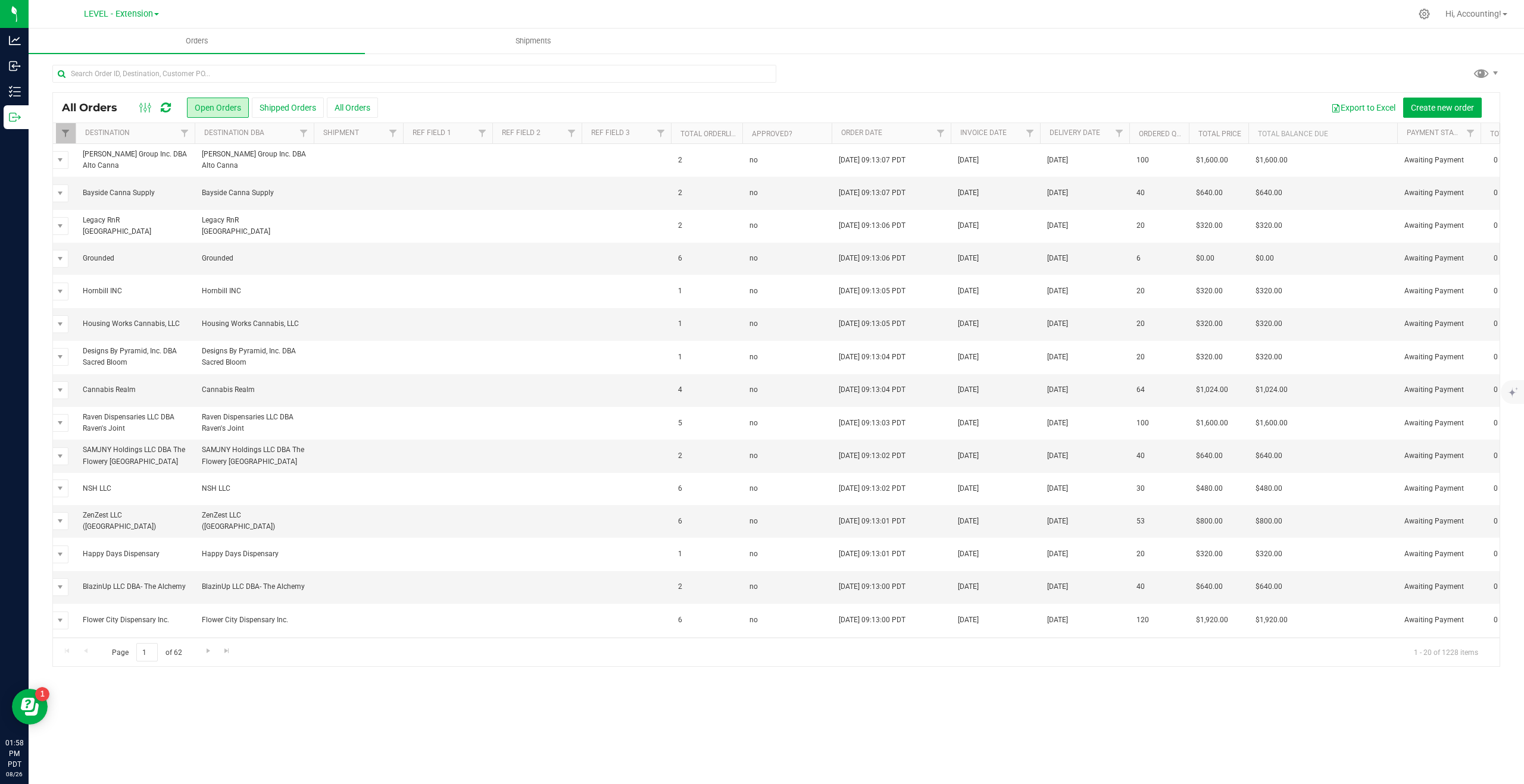
scroll to position [0, 573]
